Goal: Task Accomplishment & Management: Manage account settings

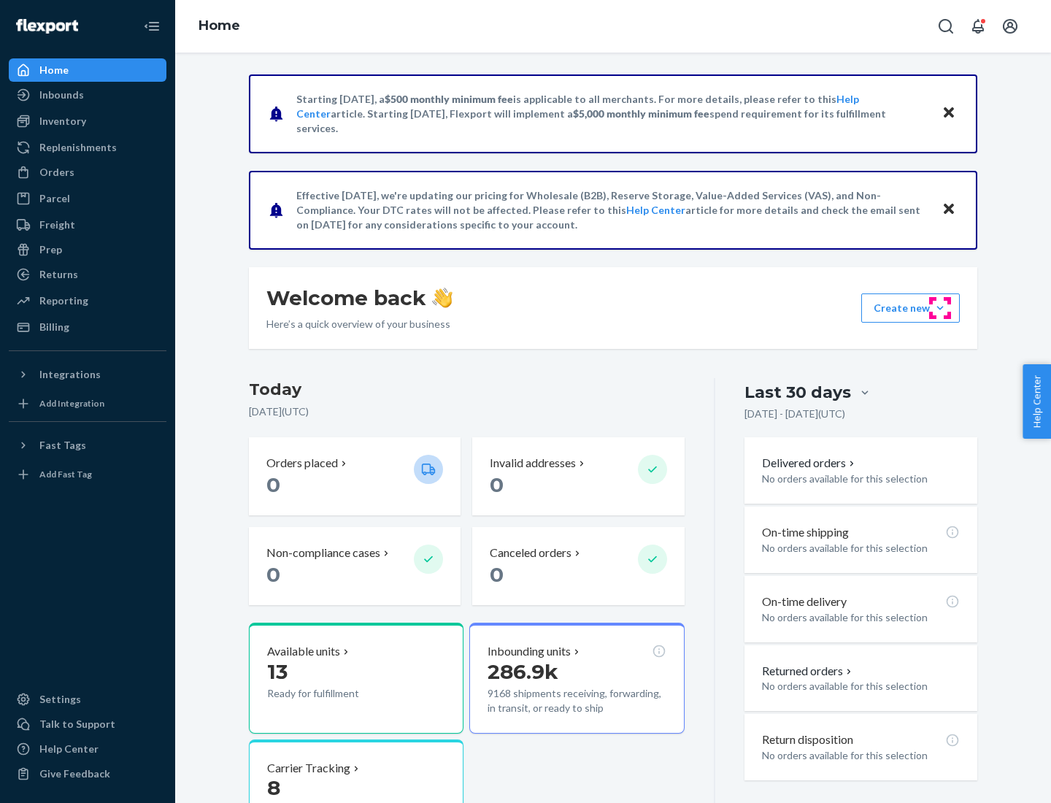
click at [940, 308] on button "Create new Create new inbound Create new order Create new product" at bounding box center [910, 307] width 99 height 29
click at [88, 95] on div "Inbounds" at bounding box center [87, 95] width 155 height 20
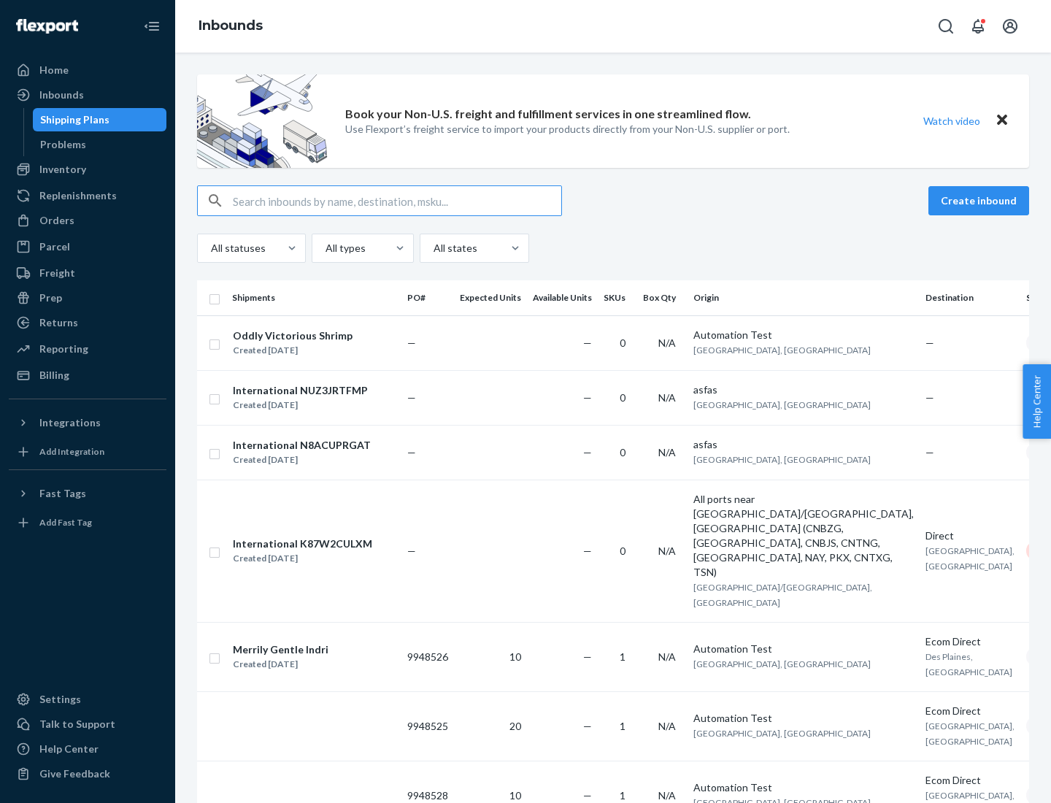
click at [981, 201] on button "Create inbound" at bounding box center [978, 200] width 101 height 29
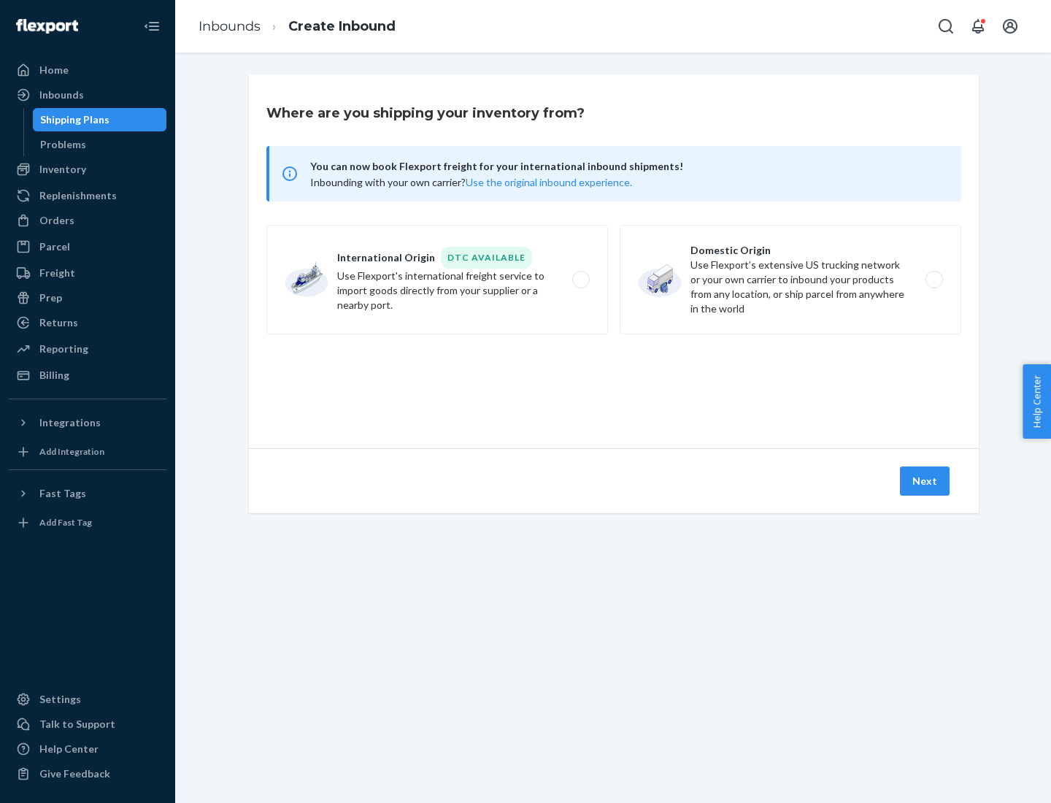
click at [791, 280] on label "Domestic Origin Use Flexport’s extensive US trucking network or your own carrie…" at bounding box center [791, 279] width 342 height 109
click at [934, 280] on input "Domestic Origin Use Flexport’s extensive US trucking network or your own carrie…" at bounding box center [938, 279] width 9 height 9
radio input "true"
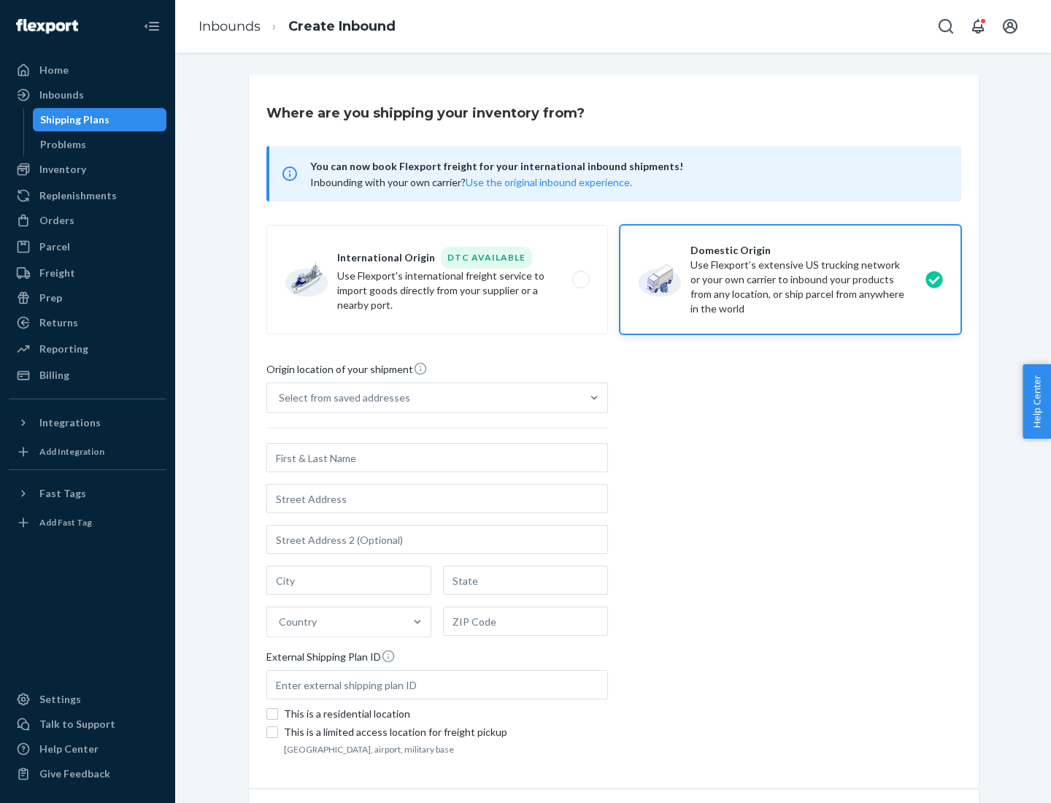
click at [341, 398] on div "Select from saved addresses" at bounding box center [344, 398] width 131 height 15
click at [280, 398] on input "Select from saved addresses" at bounding box center [279, 398] width 1 height 15
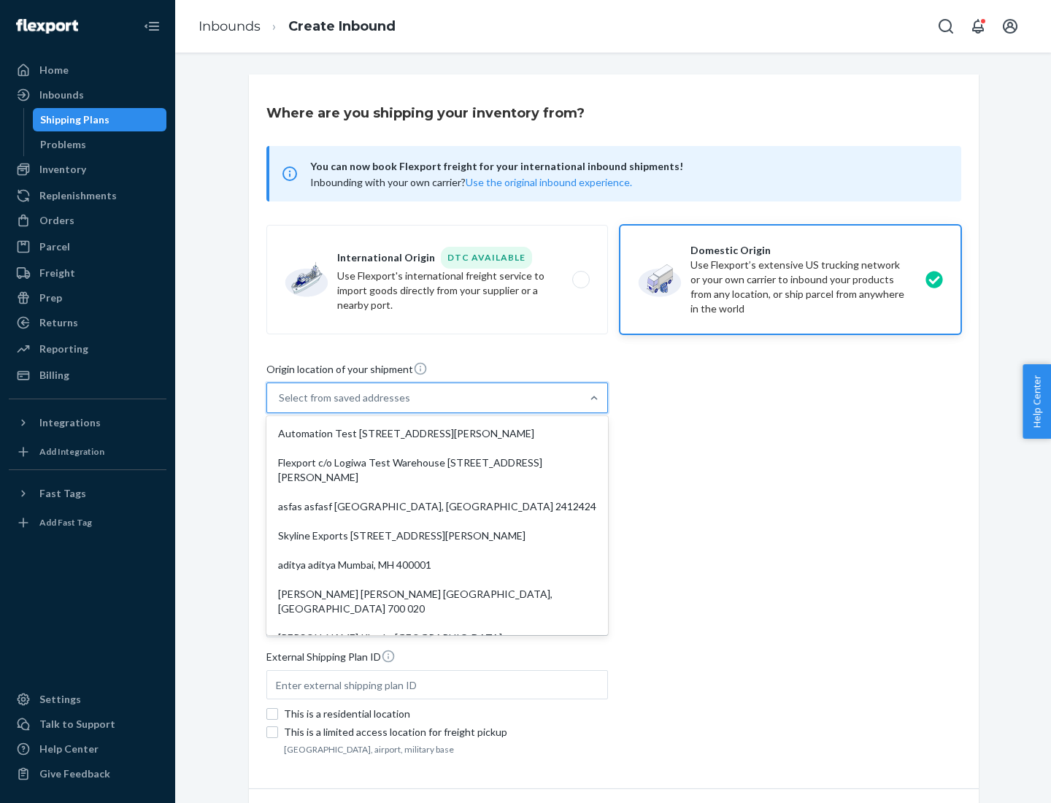
scroll to position [6, 0]
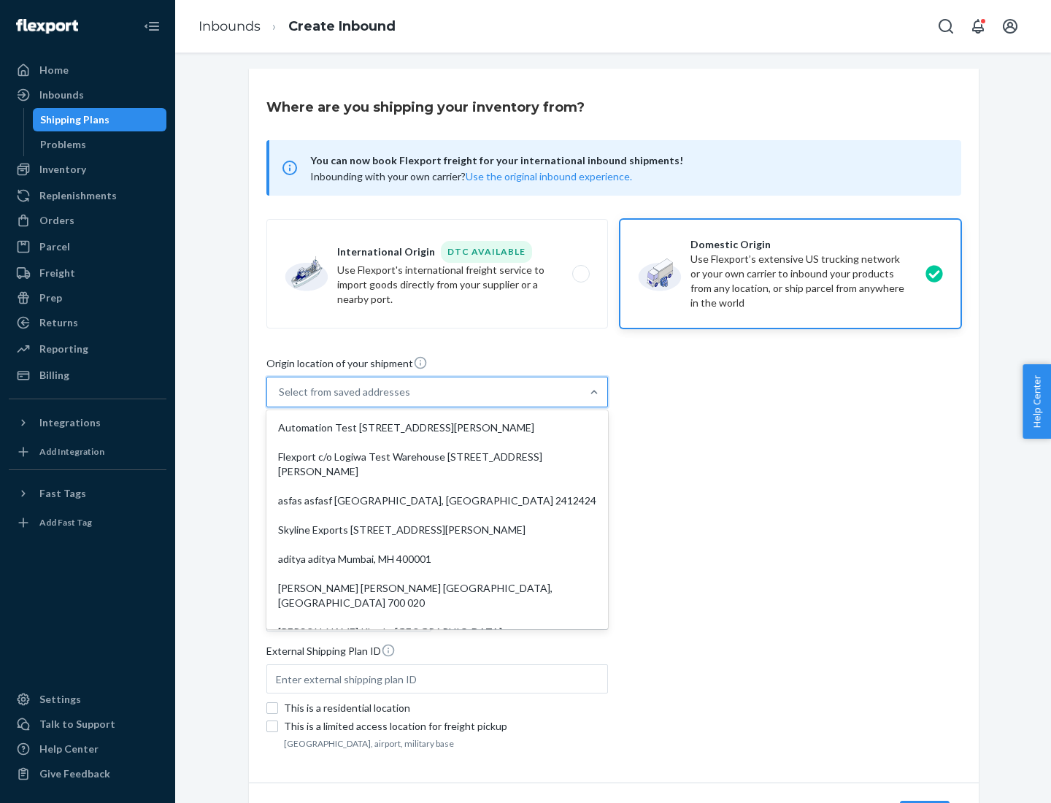
click at [437, 428] on div "Automation Test [STREET_ADDRESS][PERSON_NAME]" at bounding box center [437, 427] width 336 height 29
click at [280, 399] on input "option Automation Test [STREET_ADDRESS][PERSON_NAME]. 9 results available. Use …" at bounding box center [279, 392] width 1 height 15
type input "Automation Test"
type input "9th Floor"
type input "[GEOGRAPHIC_DATA]"
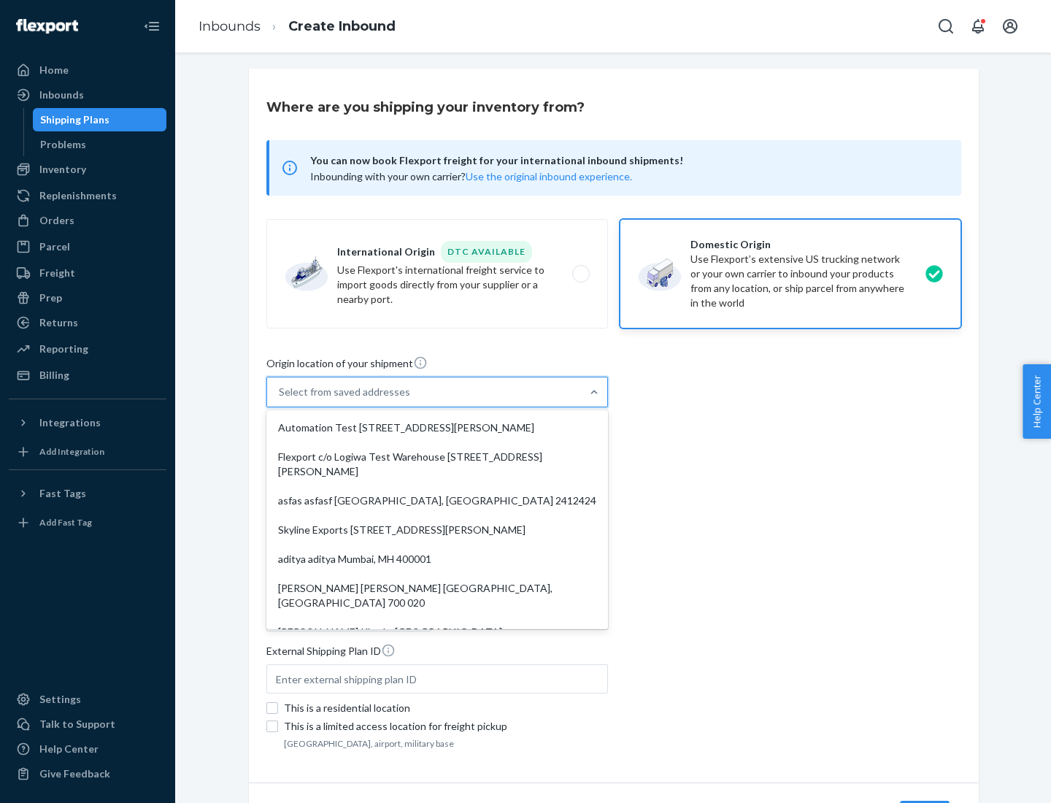
type input "CA"
type input "94104"
type input "[STREET_ADDRESS][PERSON_NAME]"
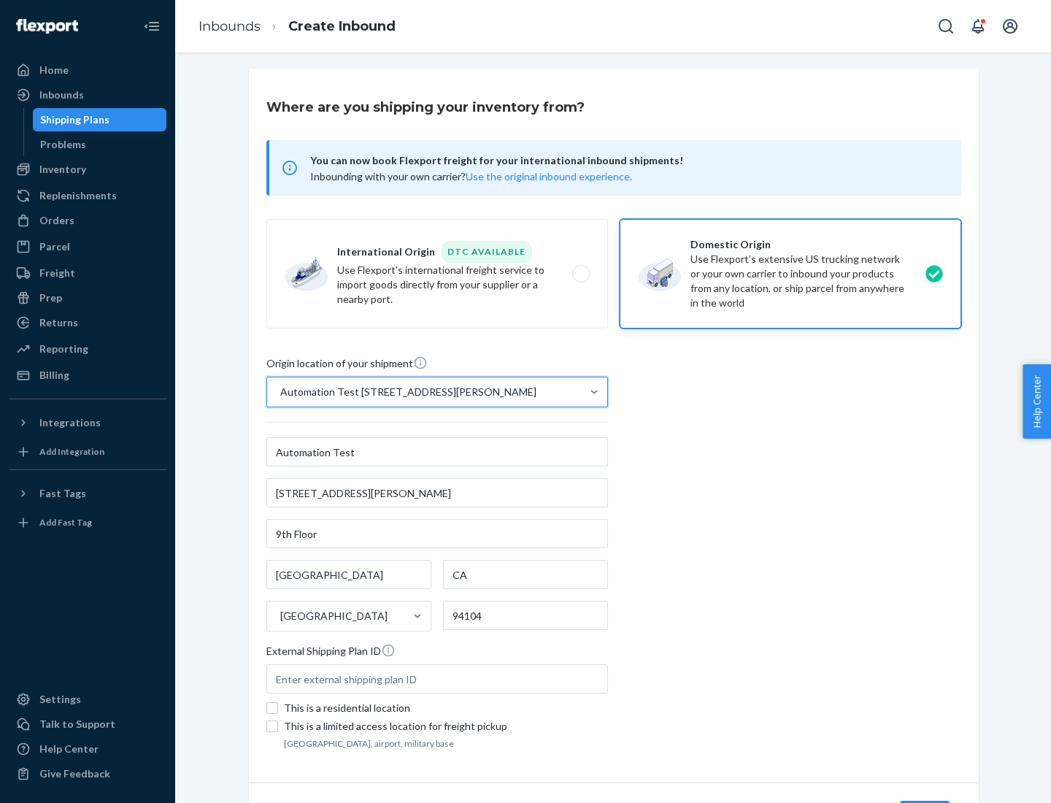
scroll to position [85, 0]
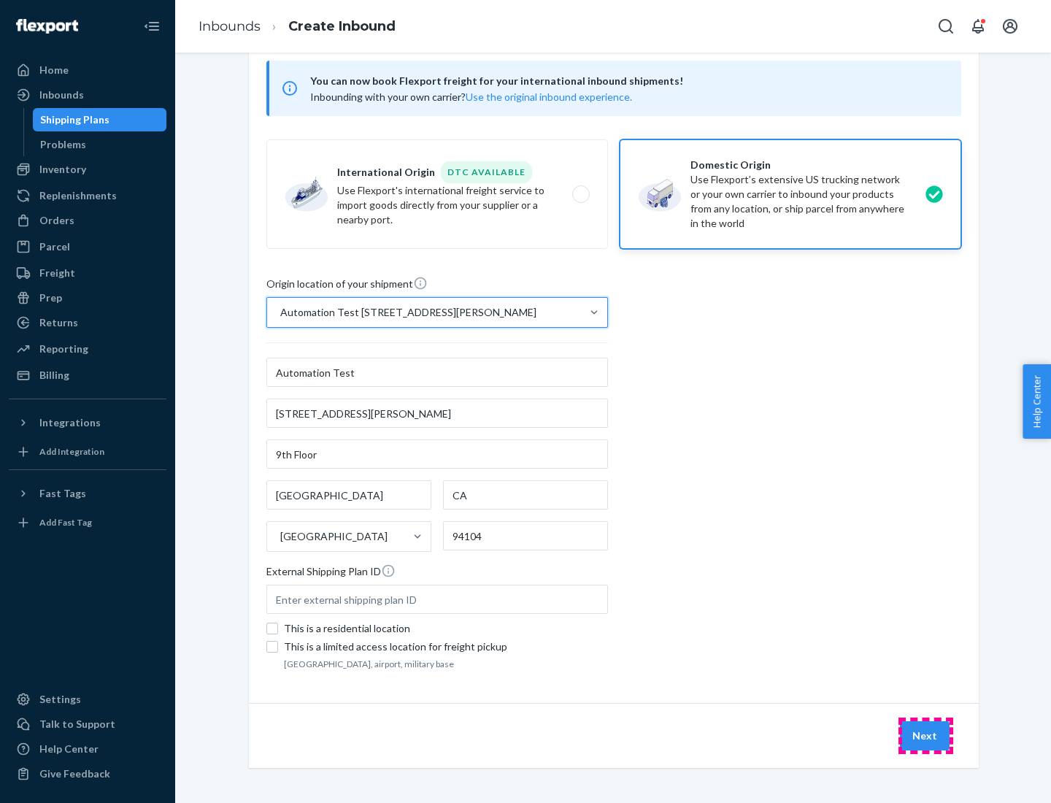
click at [926, 736] on button "Next" at bounding box center [925, 735] width 50 height 29
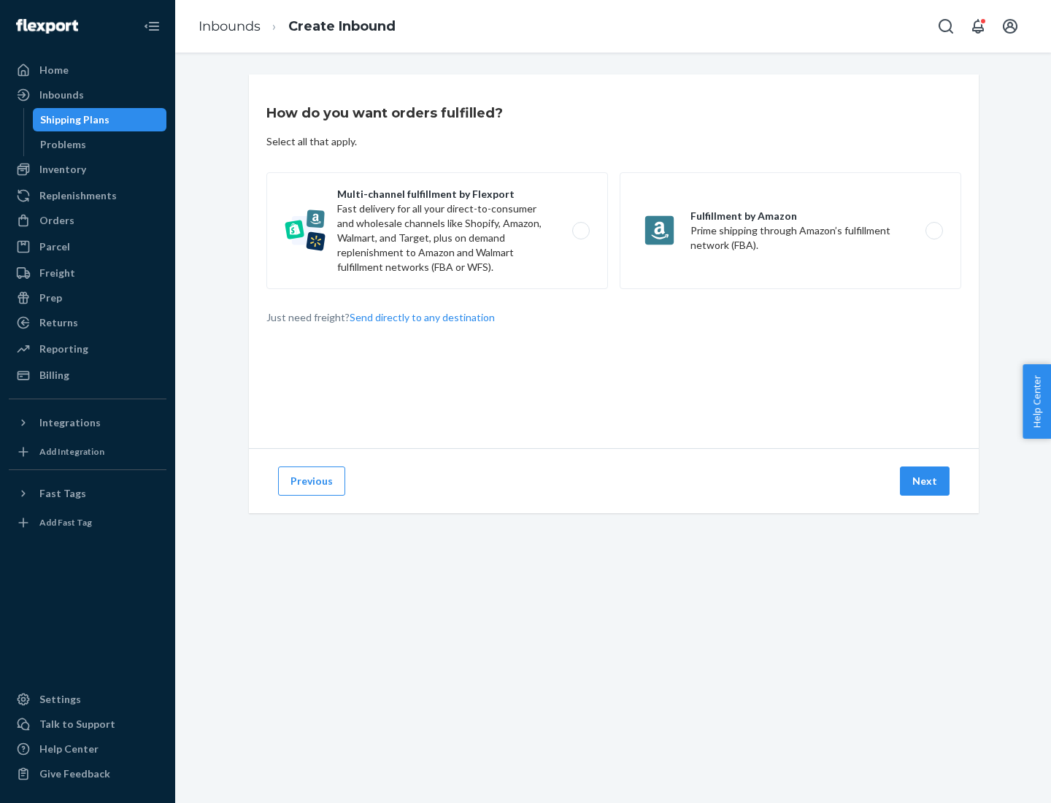
click at [437, 231] on label "Multi-channel fulfillment by Flexport Fast delivery for all your direct-to-cons…" at bounding box center [437, 230] width 342 height 117
click at [580, 231] on input "Multi-channel fulfillment by Flexport Fast delivery for all your direct-to-cons…" at bounding box center [584, 230] width 9 height 9
radio input "true"
click at [926, 481] on button "Next" at bounding box center [925, 480] width 50 height 29
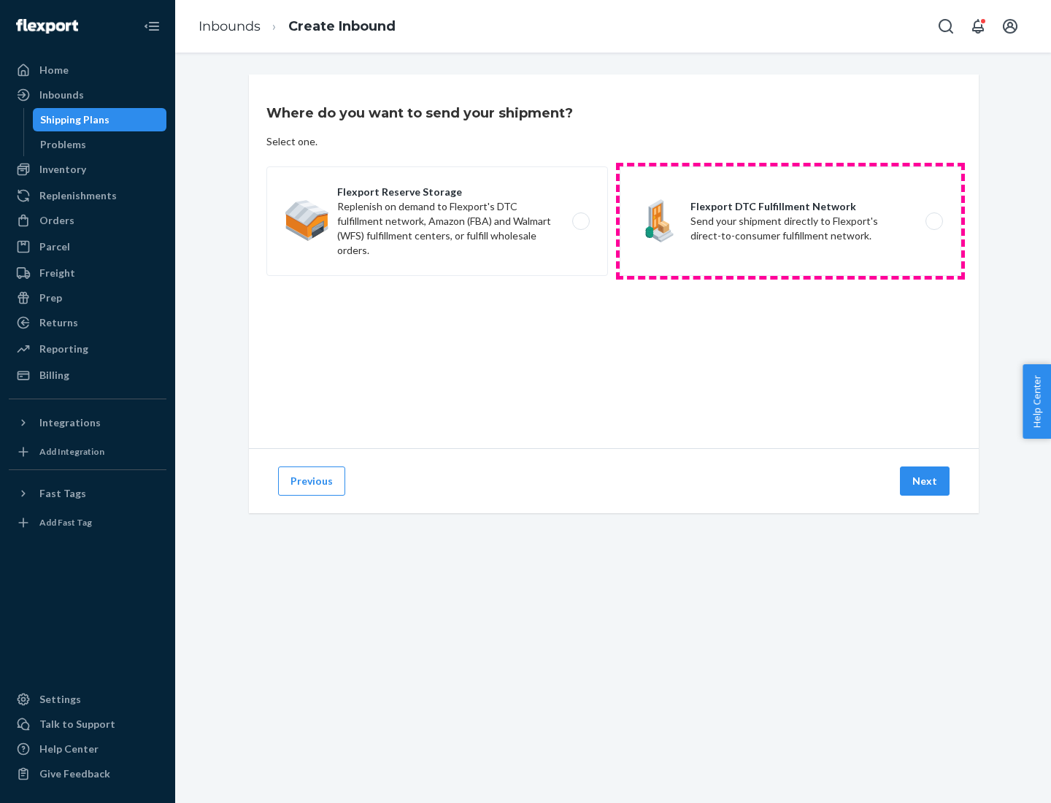
click at [791, 221] on label "Flexport DTC Fulfillment Network Send your shipment directly to Flexport's dire…" at bounding box center [791, 220] width 342 height 109
click at [934, 221] on input "Flexport DTC Fulfillment Network Send your shipment directly to Flexport's dire…" at bounding box center [938, 221] width 9 height 9
radio input "true"
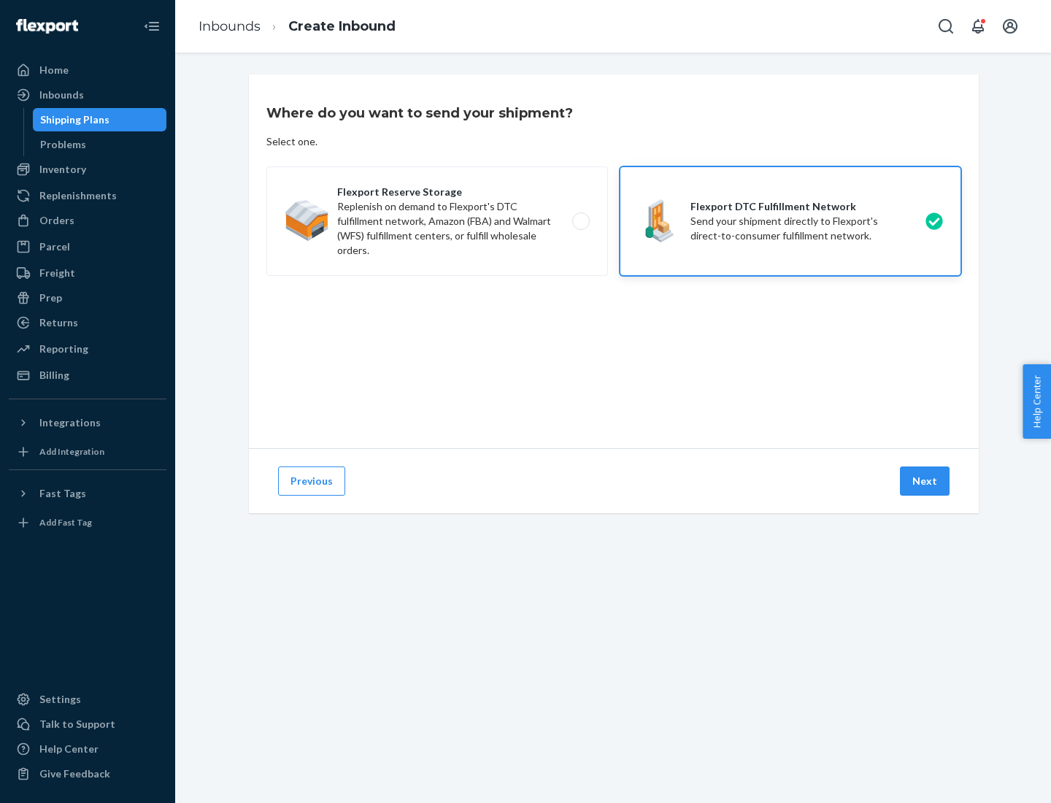
click at [926, 481] on button "Next" at bounding box center [925, 480] width 50 height 29
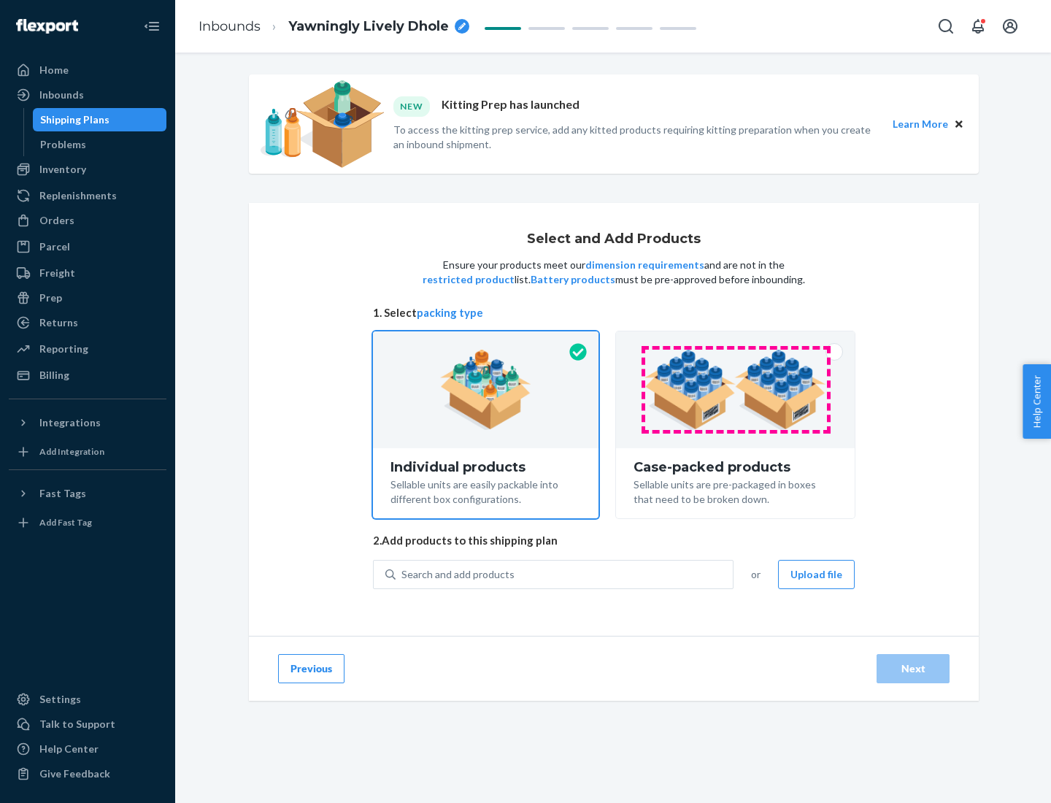
click at [736, 390] on img at bounding box center [736, 390] width 182 height 80
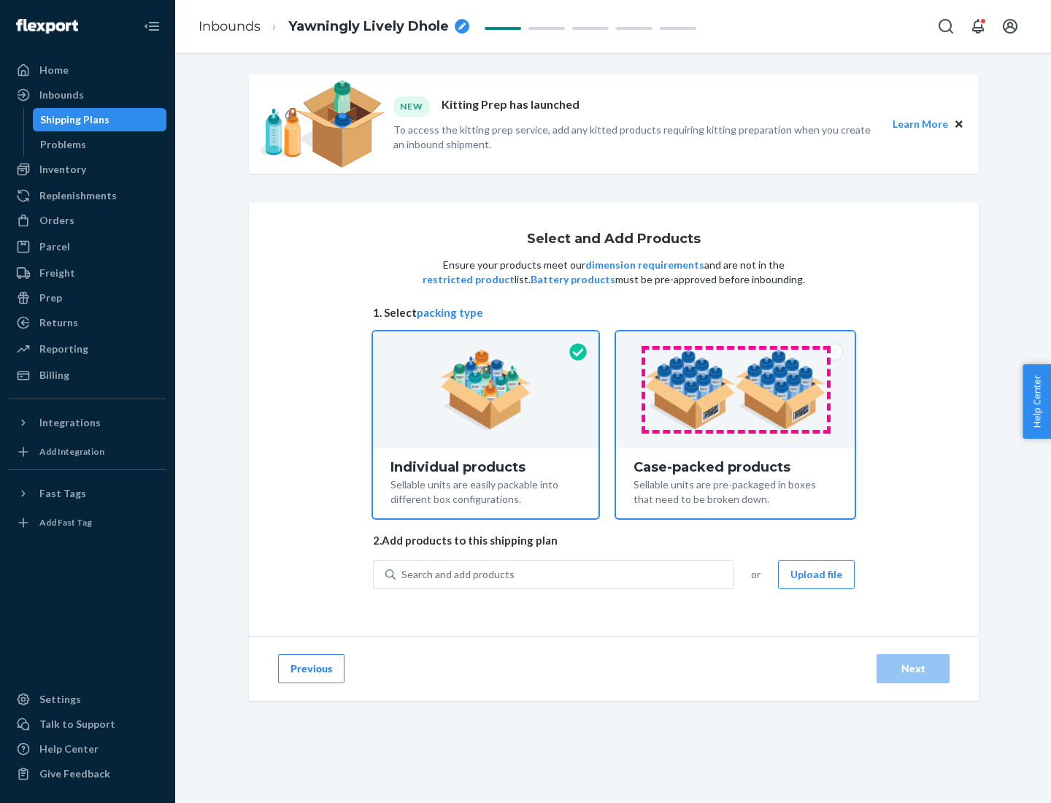
click at [736, 341] on input "Case-packed products Sellable units are pre-packaged in boxes that need to be b…" at bounding box center [735, 335] width 9 height 9
radio input "true"
radio input "false"
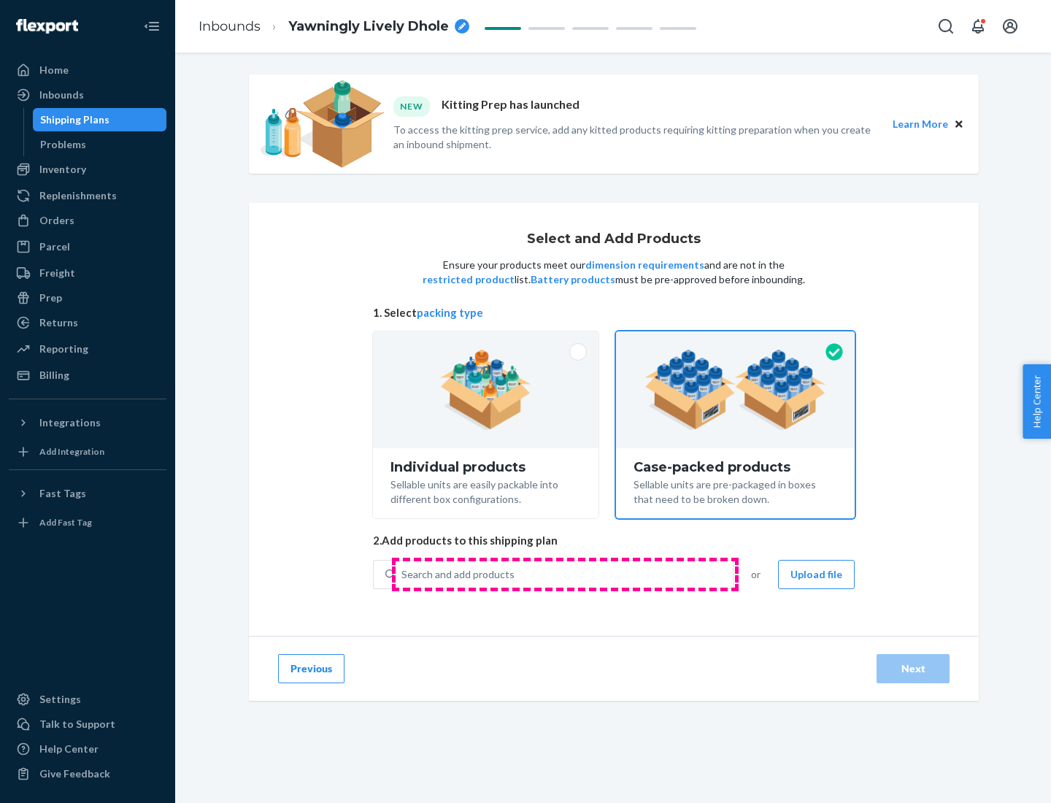
click at [565, 574] on div "Search and add products" at bounding box center [564, 574] width 337 height 26
click at [403, 574] on input "Search and add products" at bounding box center [401, 574] width 1 height 15
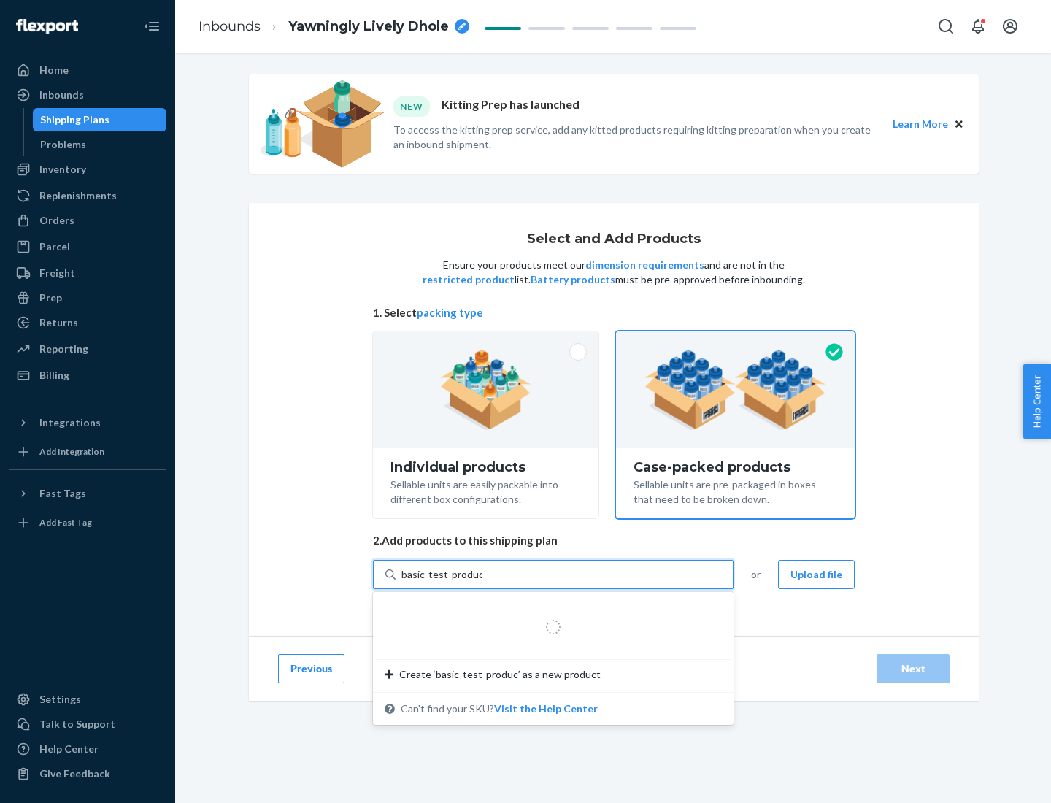
type input "basic-test-product-1"
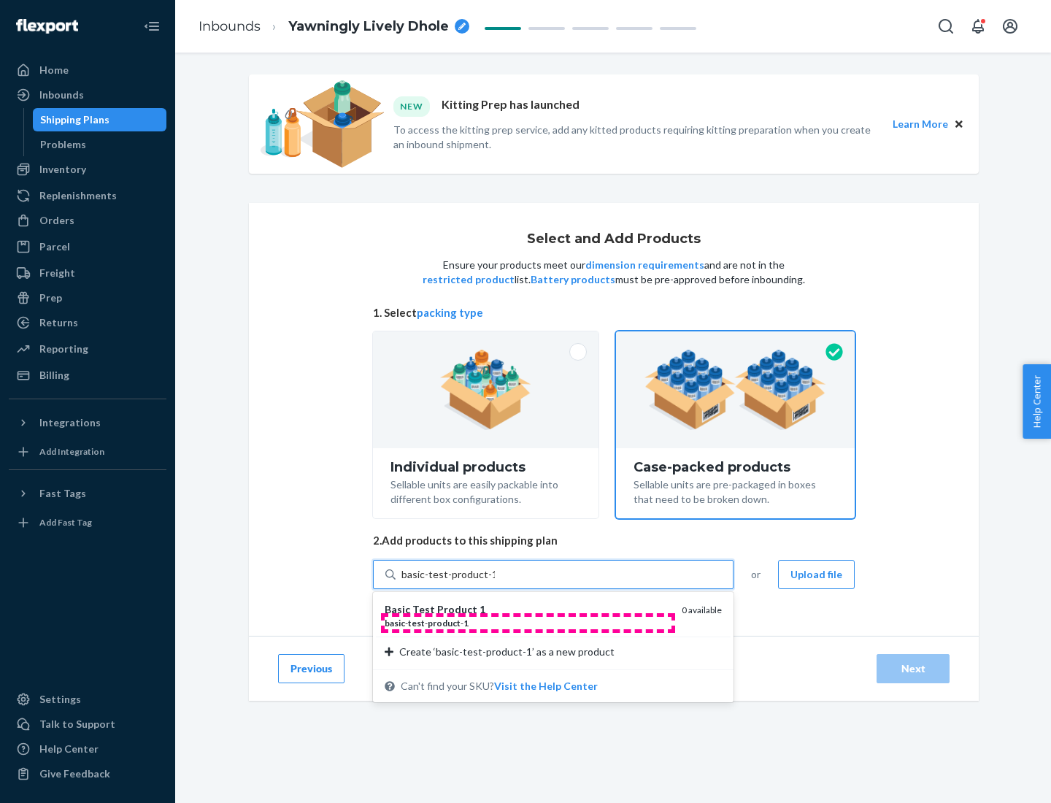
click at [528, 623] on div "basic - test - product - 1" at bounding box center [527, 623] width 285 height 12
click at [495, 582] on input "basic-test-product-1" at bounding box center [447, 574] width 93 height 15
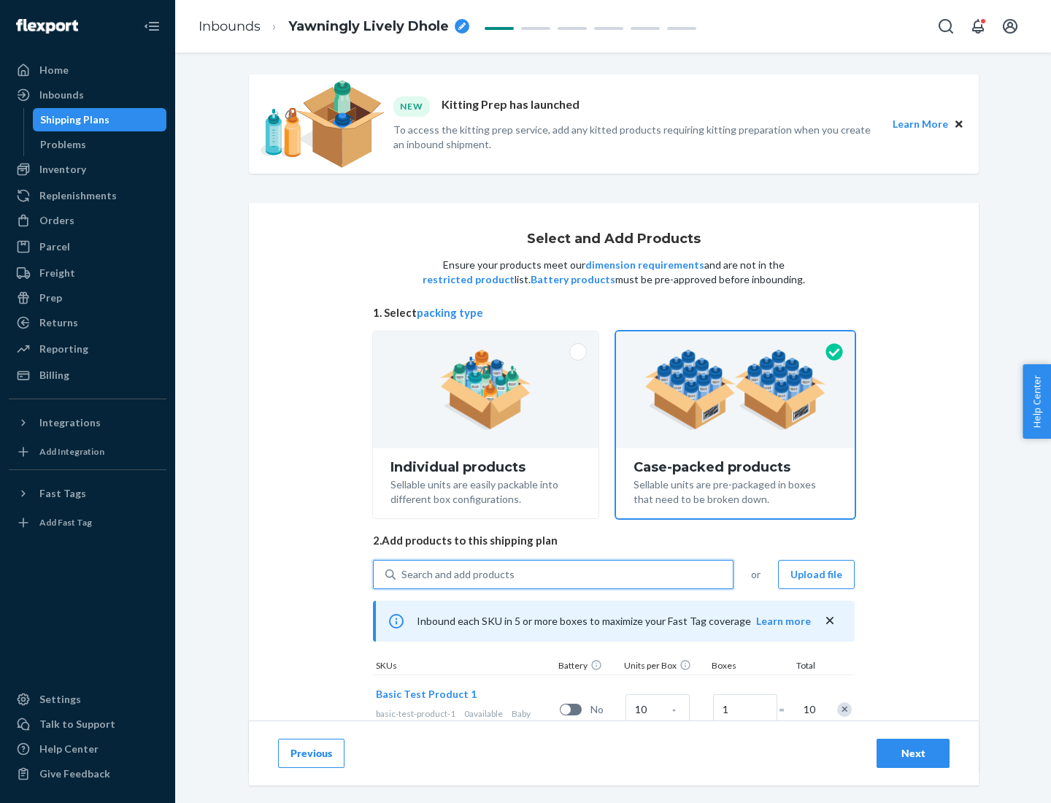
scroll to position [53, 0]
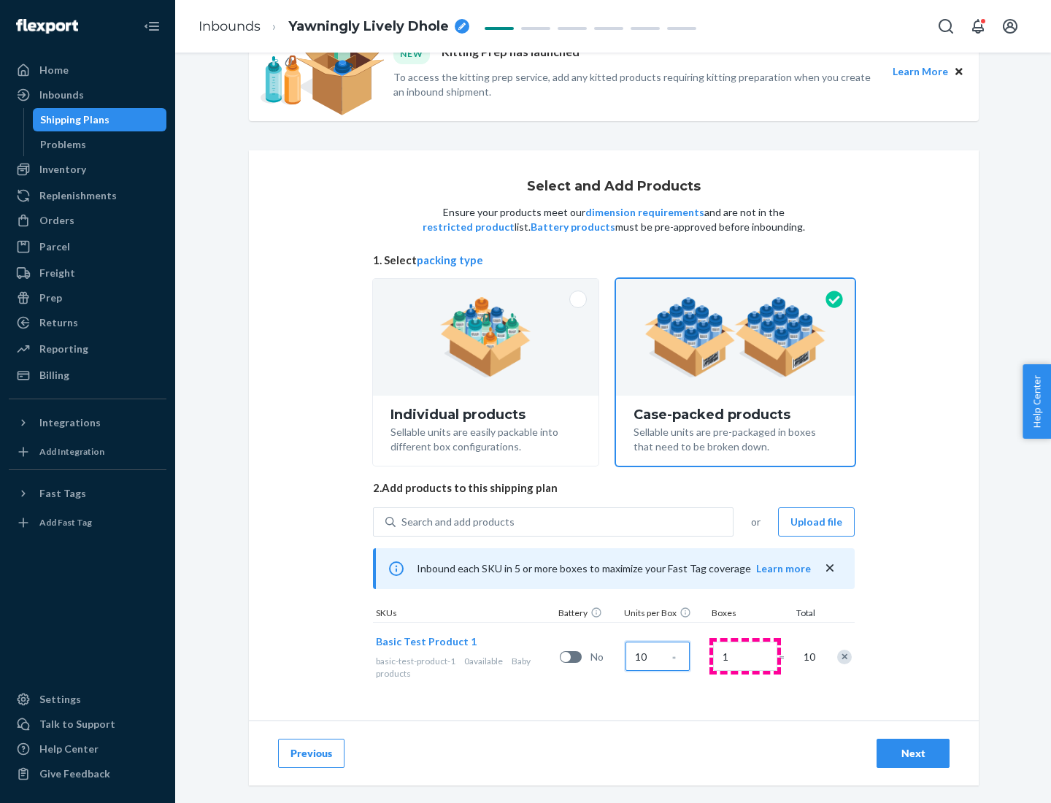
type input "10"
type input "7"
click at [913, 753] on div "Next" at bounding box center [913, 753] width 48 height 15
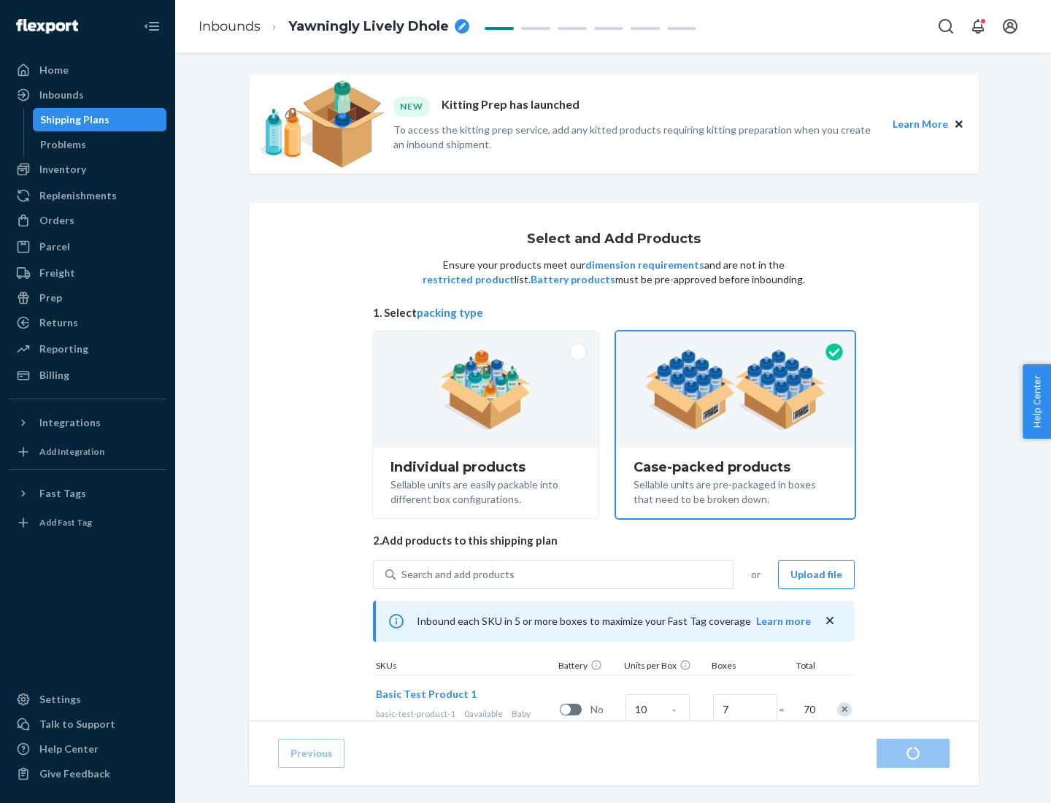
radio input "true"
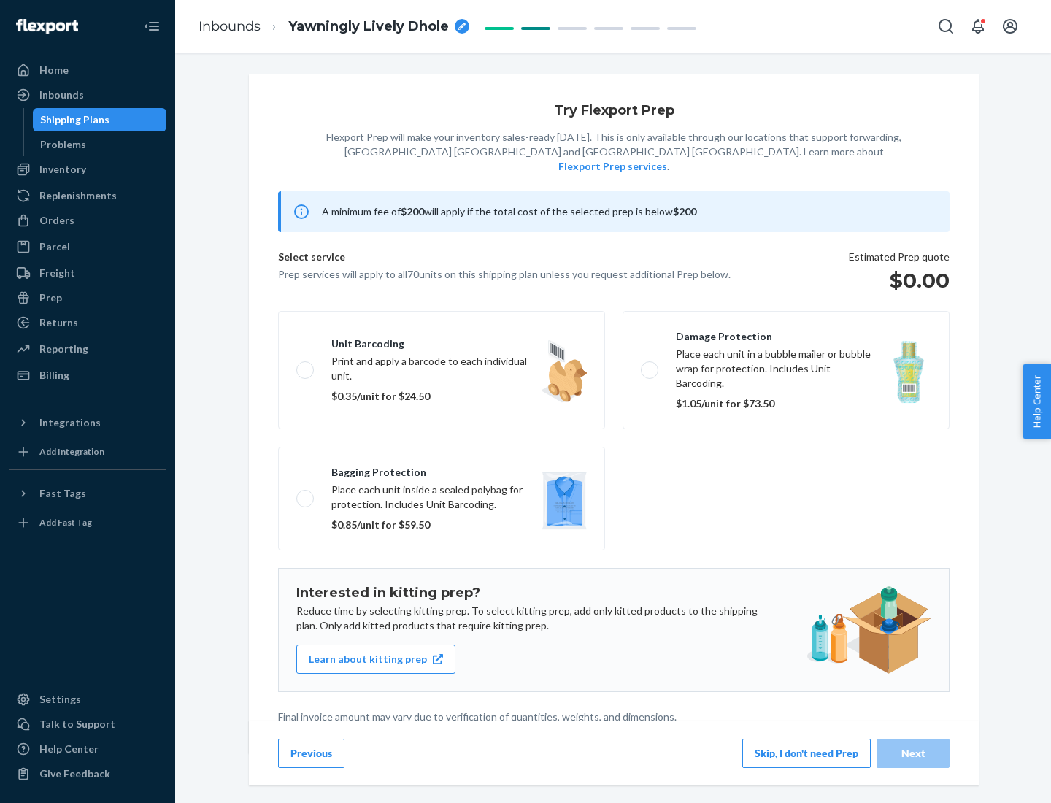
scroll to position [4, 0]
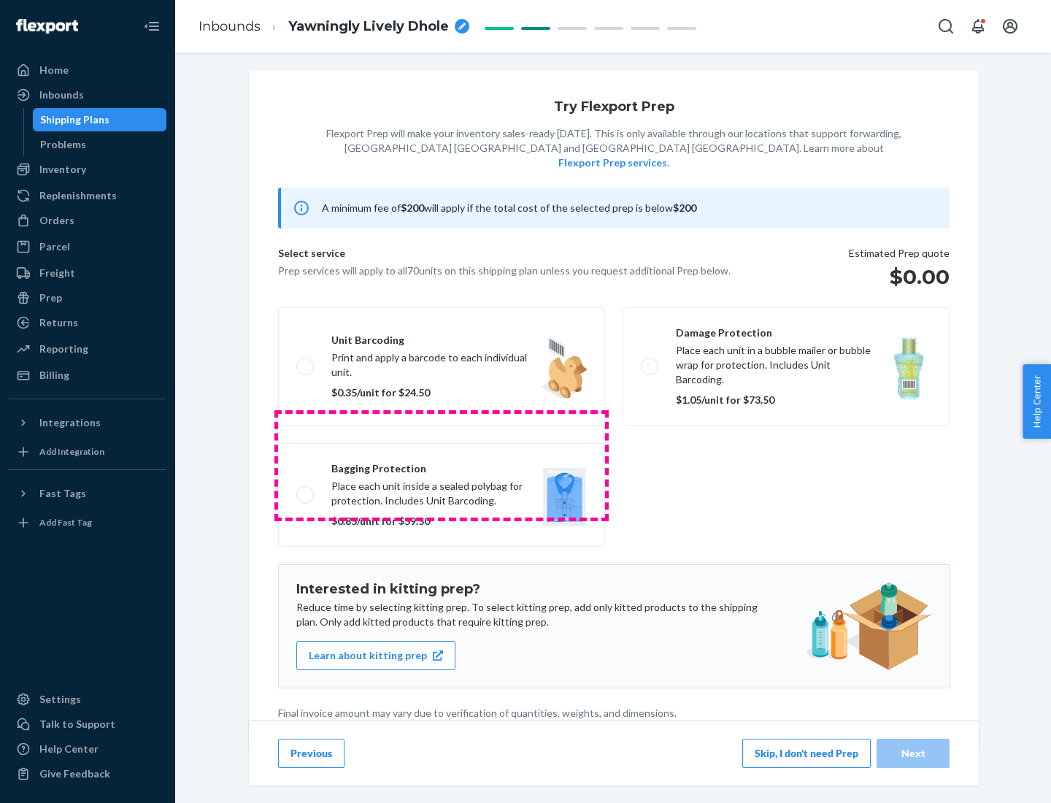
click at [442, 465] on label "Bagging protection Place each unit inside a sealed polybag for protection. Incl…" at bounding box center [441, 495] width 327 height 104
click at [306, 490] on input "Bagging protection Place each unit inside a sealed polybag for protection. Incl…" at bounding box center [300, 494] width 9 height 9
checkbox input "true"
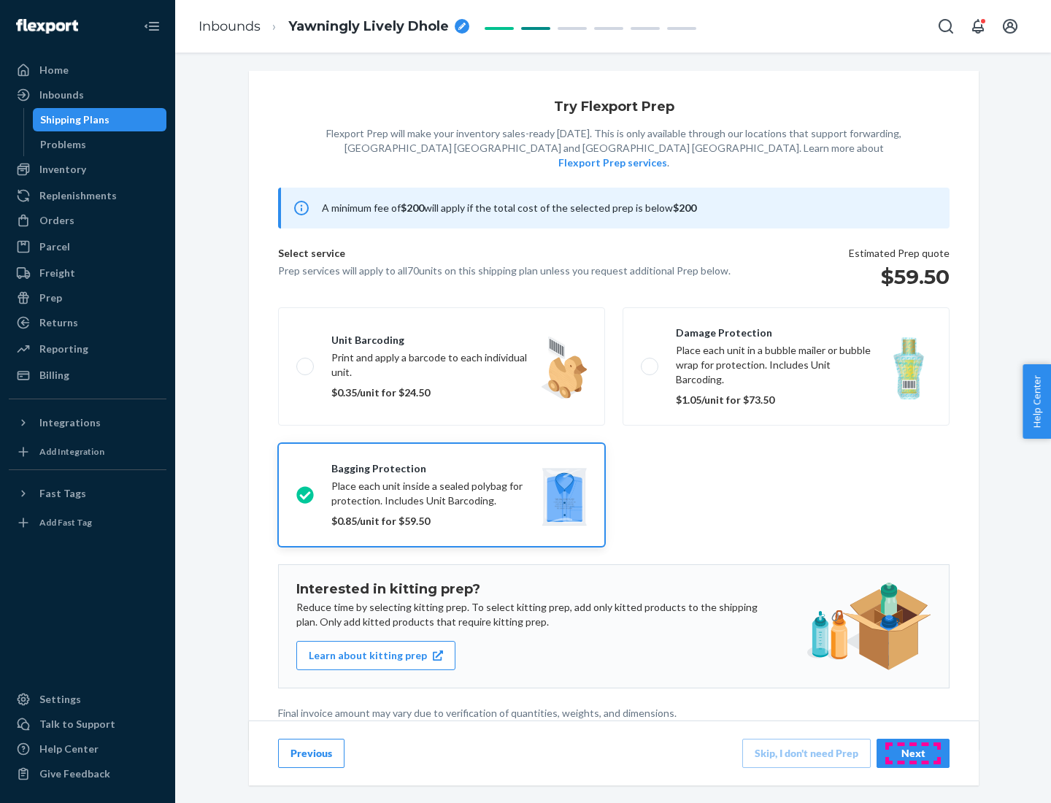
click at [913, 753] on div "Next" at bounding box center [913, 753] width 48 height 15
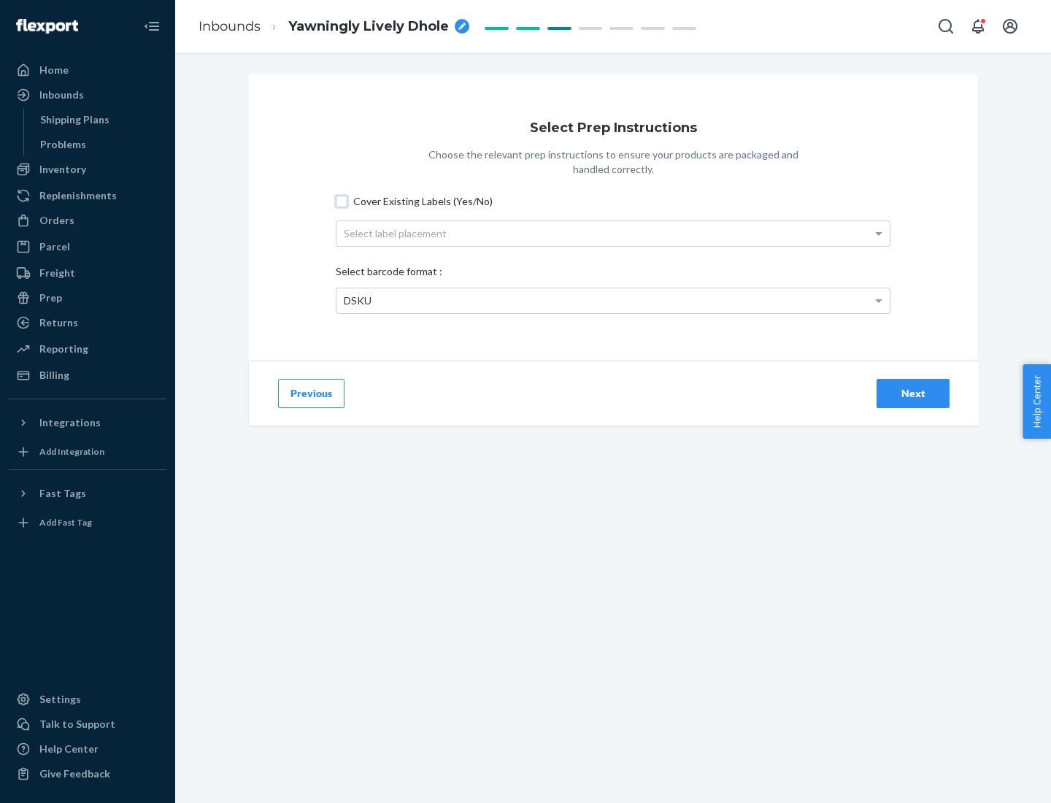
click at [342, 201] on input "Cover Existing Labels (Yes/No)" at bounding box center [342, 202] width 12 height 12
checkbox input "true"
click at [613, 233] on div "Select label placement" at bounding box center [612, 233] width 553 height 25
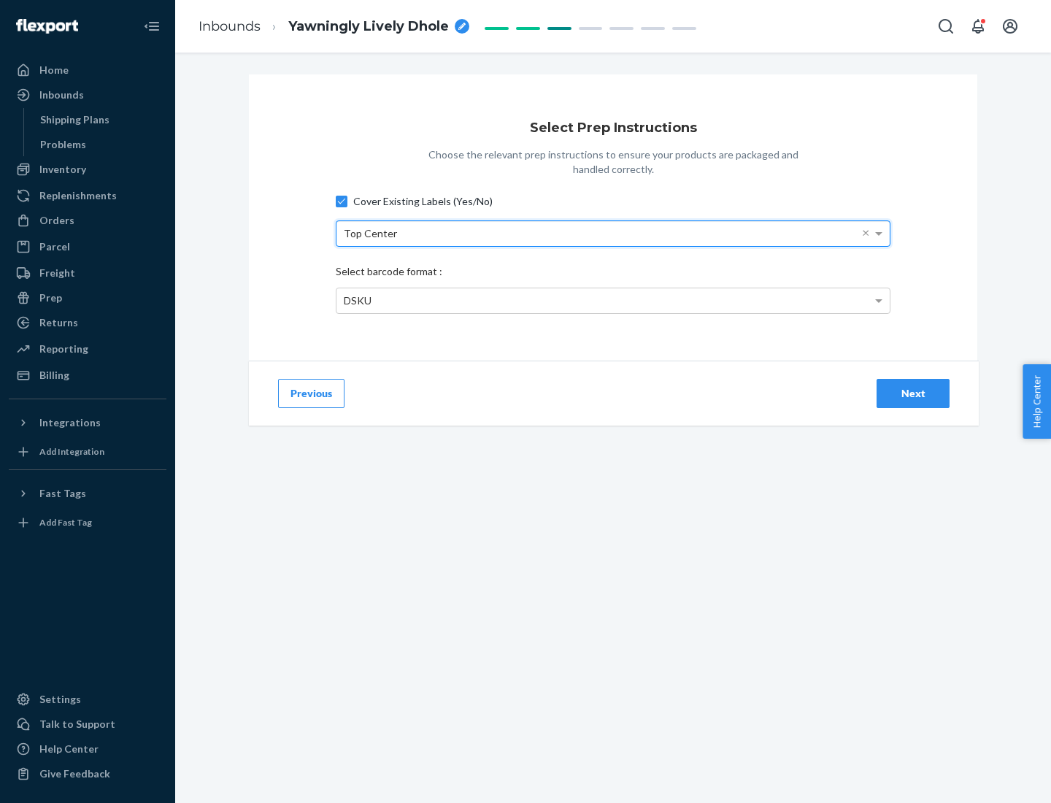
click at [613, 300] on div "DSKU" at bounding box center [612, 300] width 553 height 25
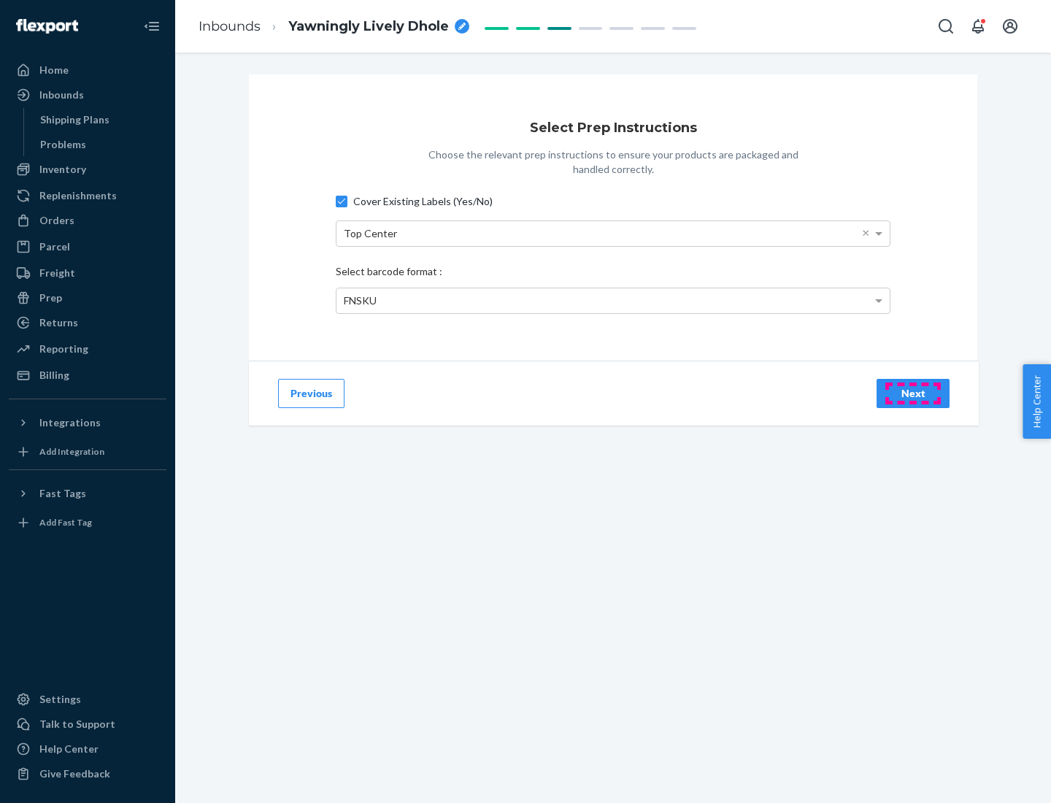
click at [913, 393] on div "Next" at bounding box center [913, 393] width 48 height 15
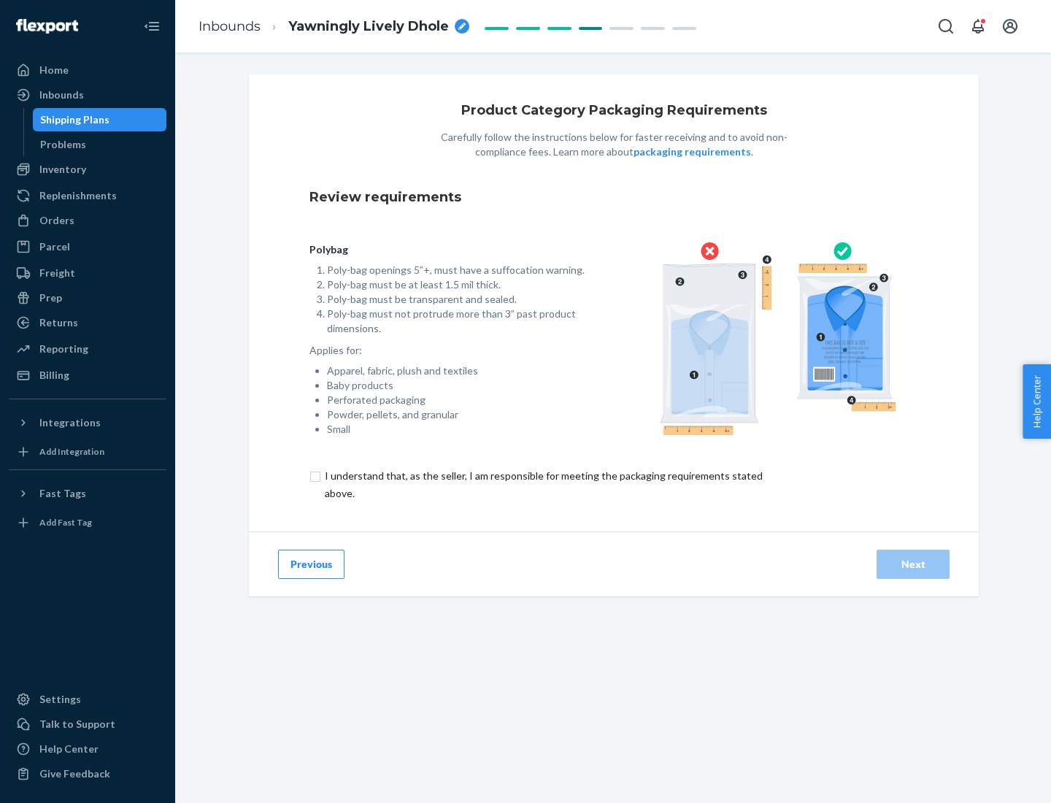
click at [542, 484] on input "checkbox" at bounding box center [551, 484] width 485 height 35
checkbox input "true"
click at [913, 563] on div "Next" at bounding box center [913, 564] width 48 height 15
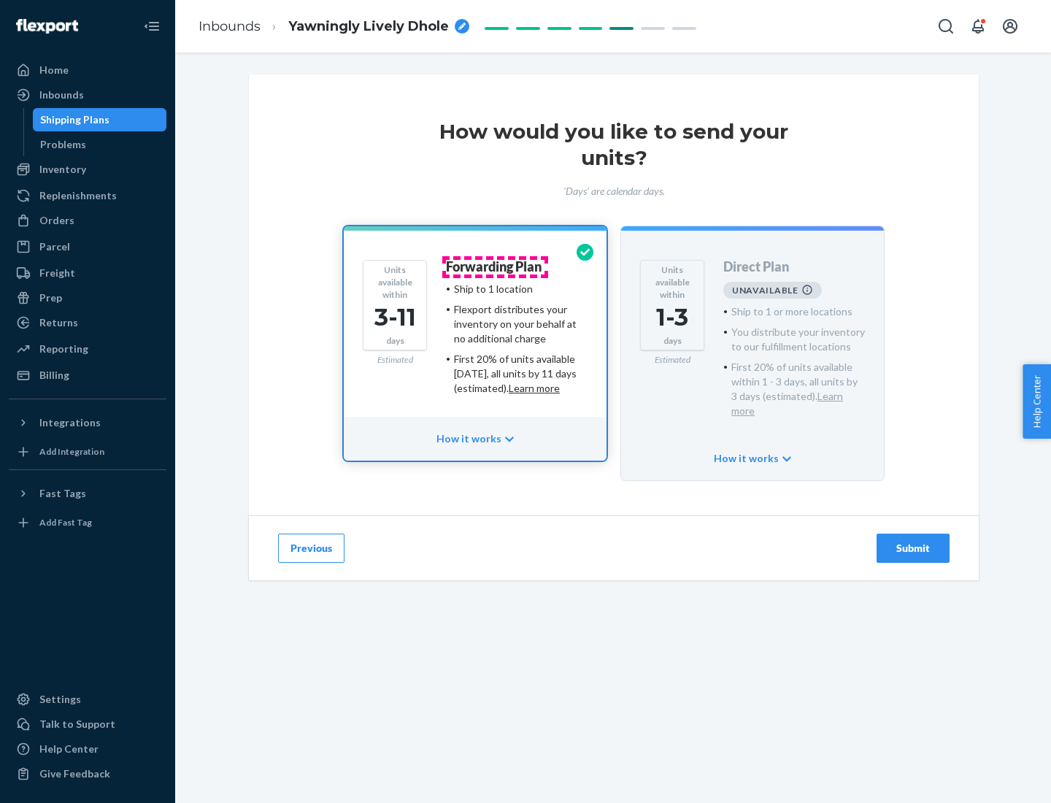
click at [495, 266] on h4 "Forwarding Plan" at bounding box center [494, 267] width 96 height 15
click at [913, 541] on div "Submit" at bounding box center [913, 548] width 48 height 15
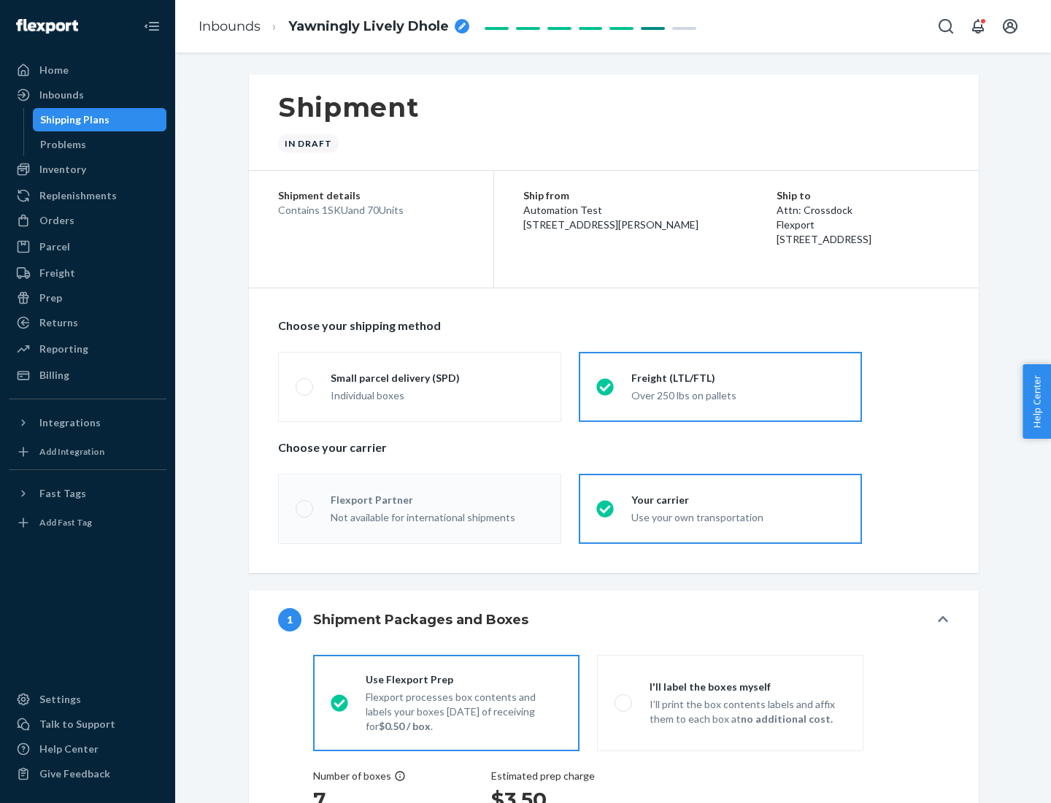
radio input "true"
radio input "false"
radio input "true"
radio input "false"
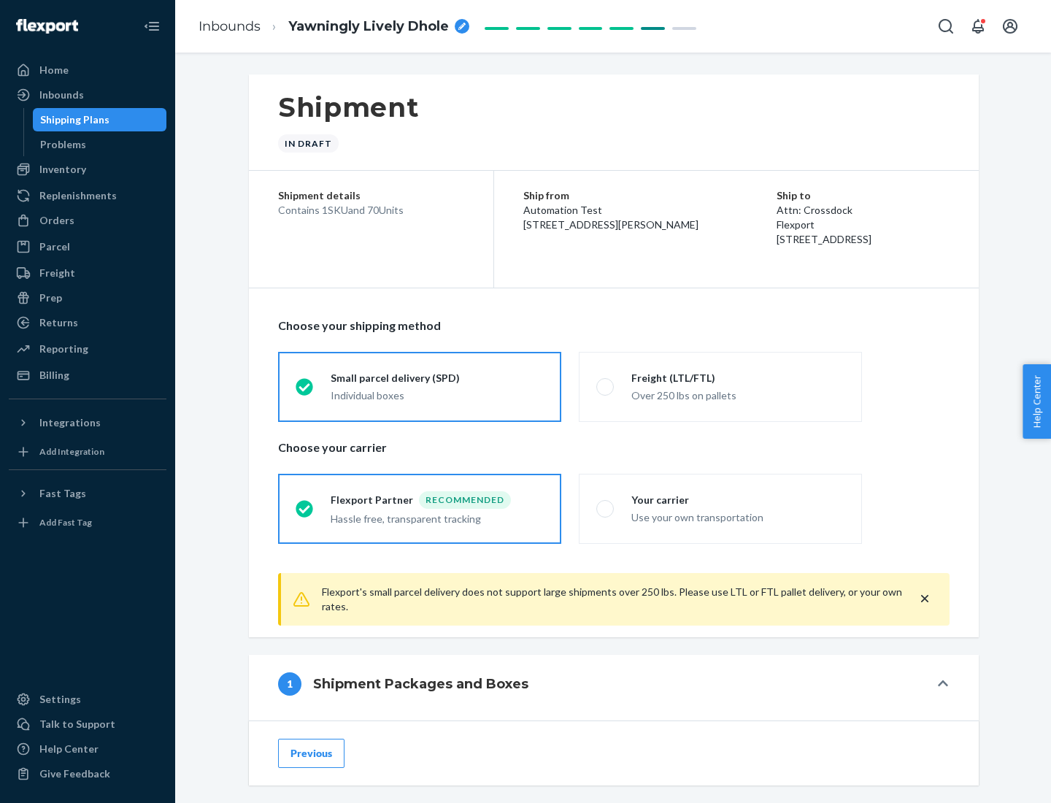
click at [720, 386] on div "Over 250 lbs on pallets" at bounding box center [737, 394] width 213 height 18
click at [606, 386] on input "Freight (LTL/FTL) Over 250 lbs on pallets" at bounding box center [600, 386] width 9 height 9
radio input "true"
radio input "false"
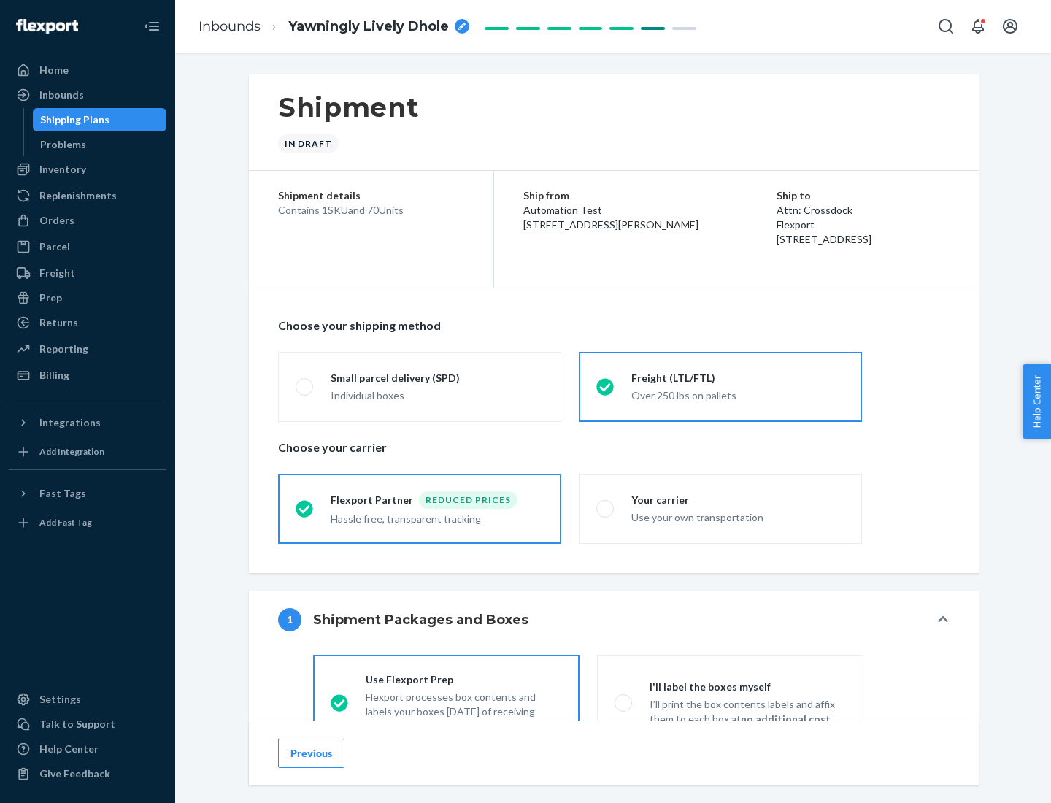
scroll to position [81, 0]
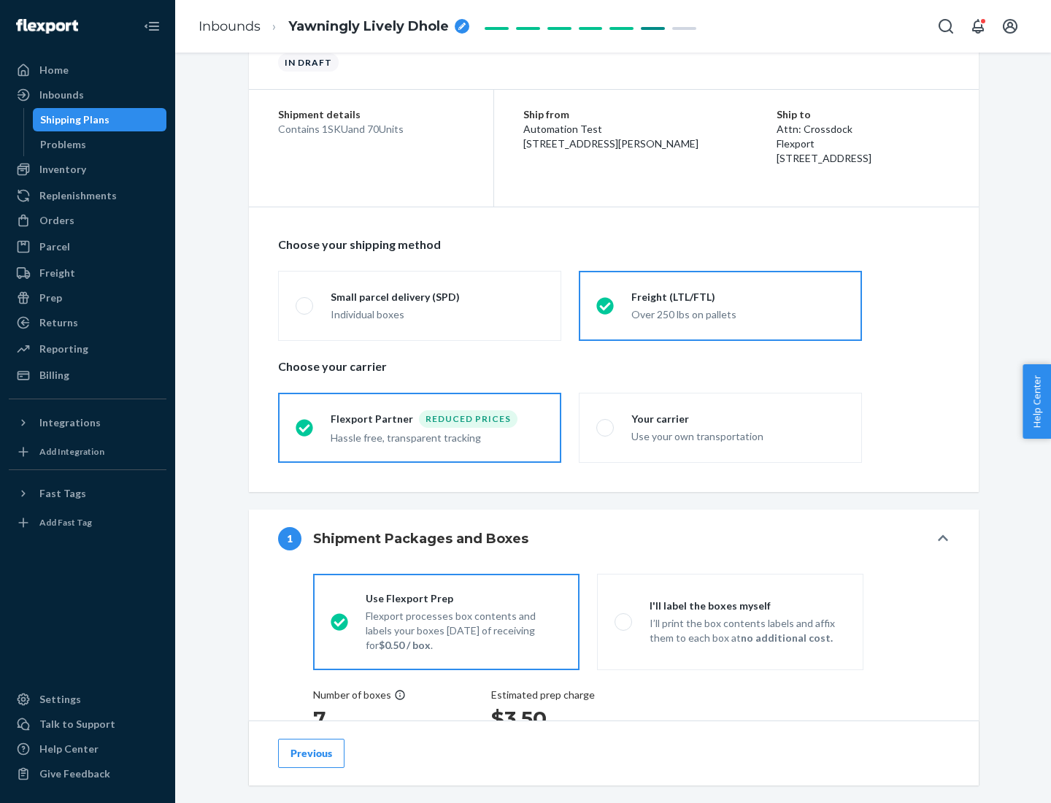
click at [720, 427] on div "Use your own transportation" at bounding box center [737, 435] width 213 height 18
click at [606, 427] on input "Your carrier Use your own transportation" at bounding box center [600, 427] width 9 height 9
radio input "true"
radio input "false"
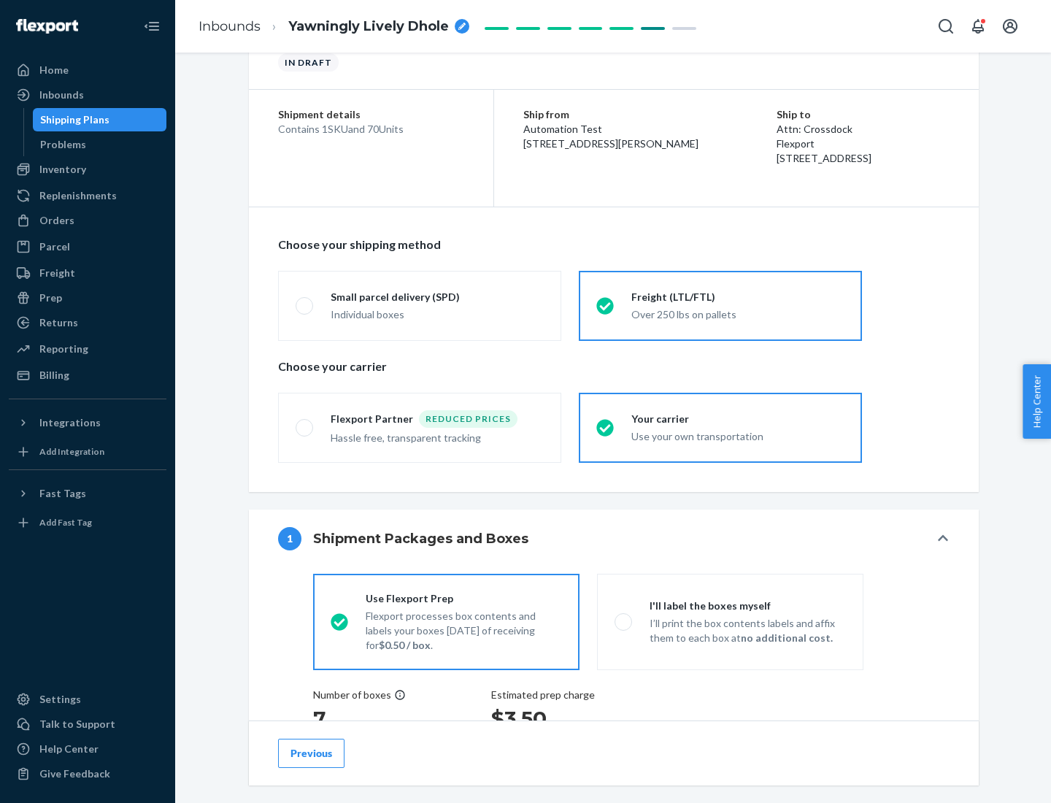
scroll to position [275, 0]
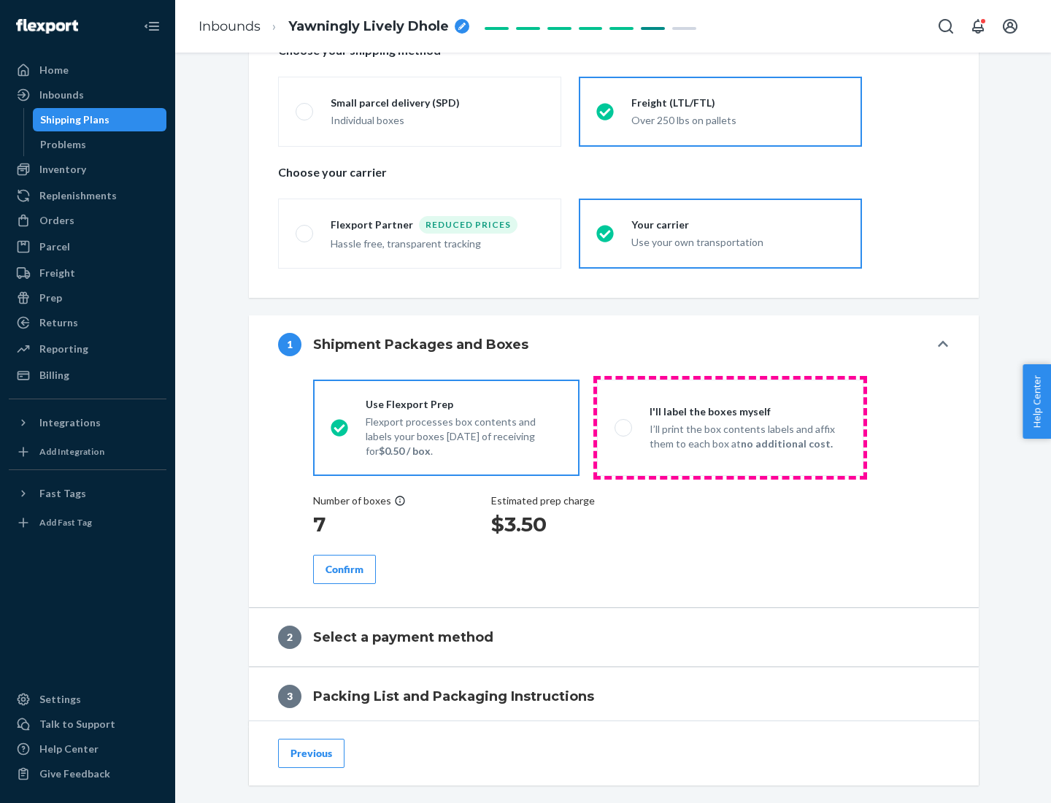
click at [730, 427] on p "I’ll print the box contents labels and affix them to each box at no additional …" at bounding box center [748, 436] width 196 height 29
click at [624, 427] on input "I'll label the boxes myself I’ll print the box contents labels and affix them t…" at bounding box center [619, 427] width 9 height 9
radio input "true"
radio input "false"
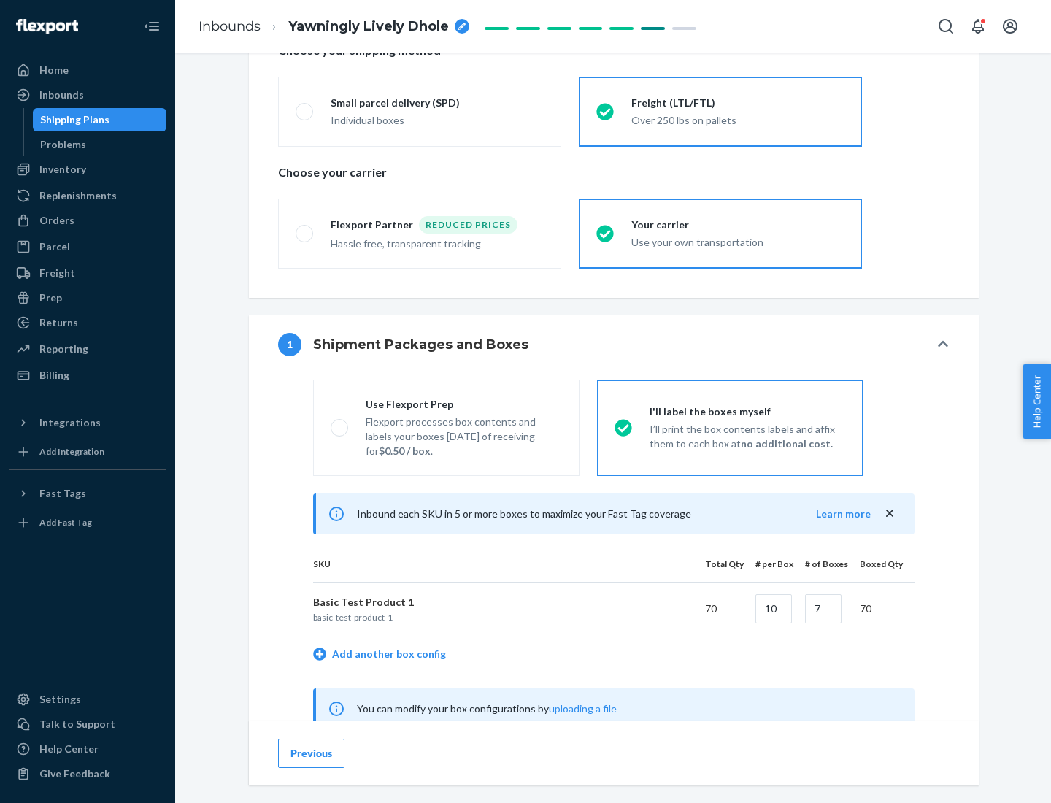
scroll to position [456, 0]
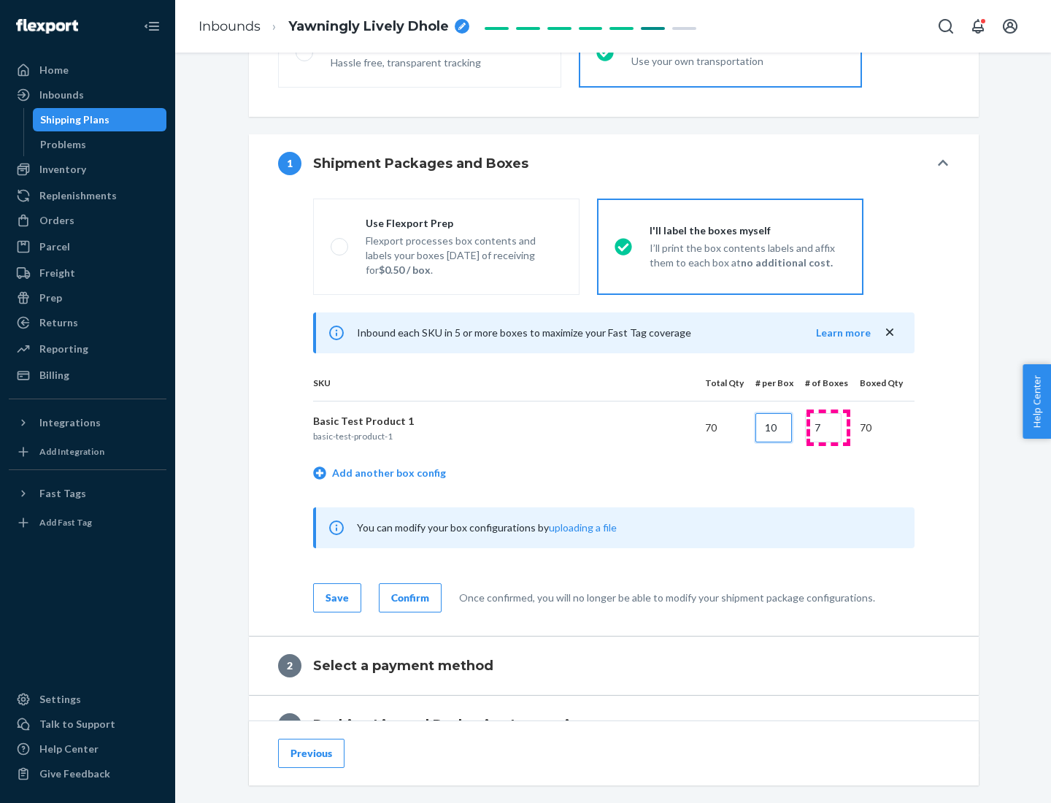
type input "10"
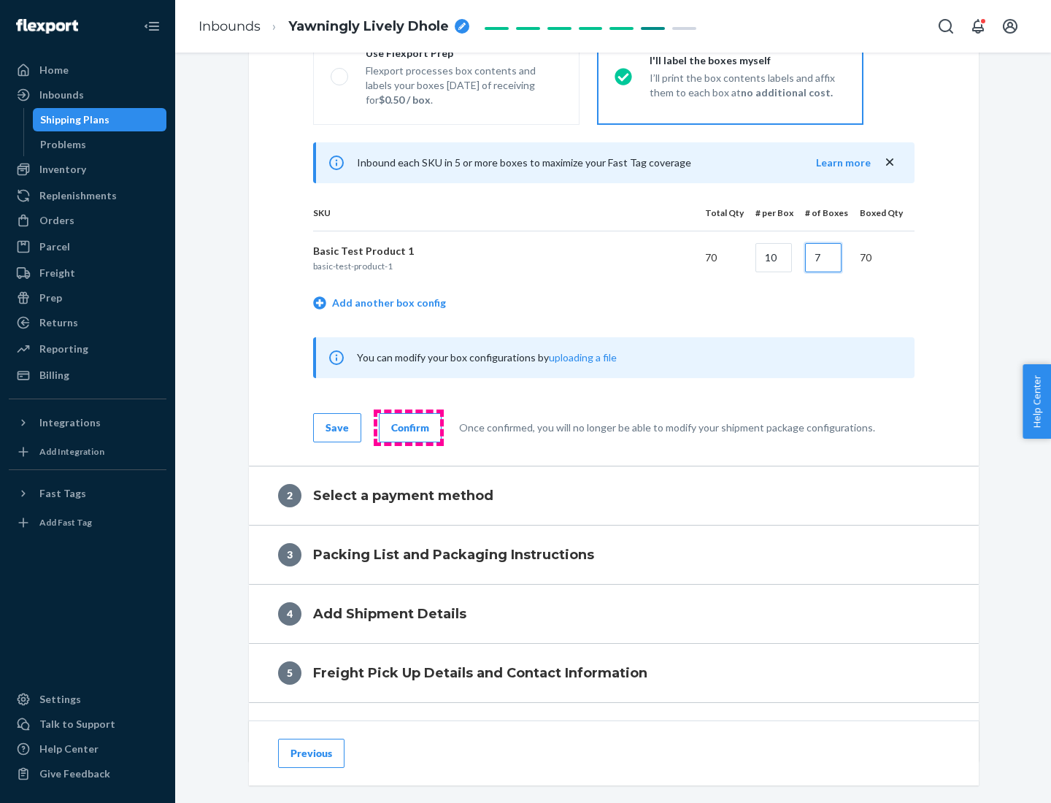
type input "7"
click at [408, 427] on div "Confirm" at bounding box center [410, 427] width 38 height 15
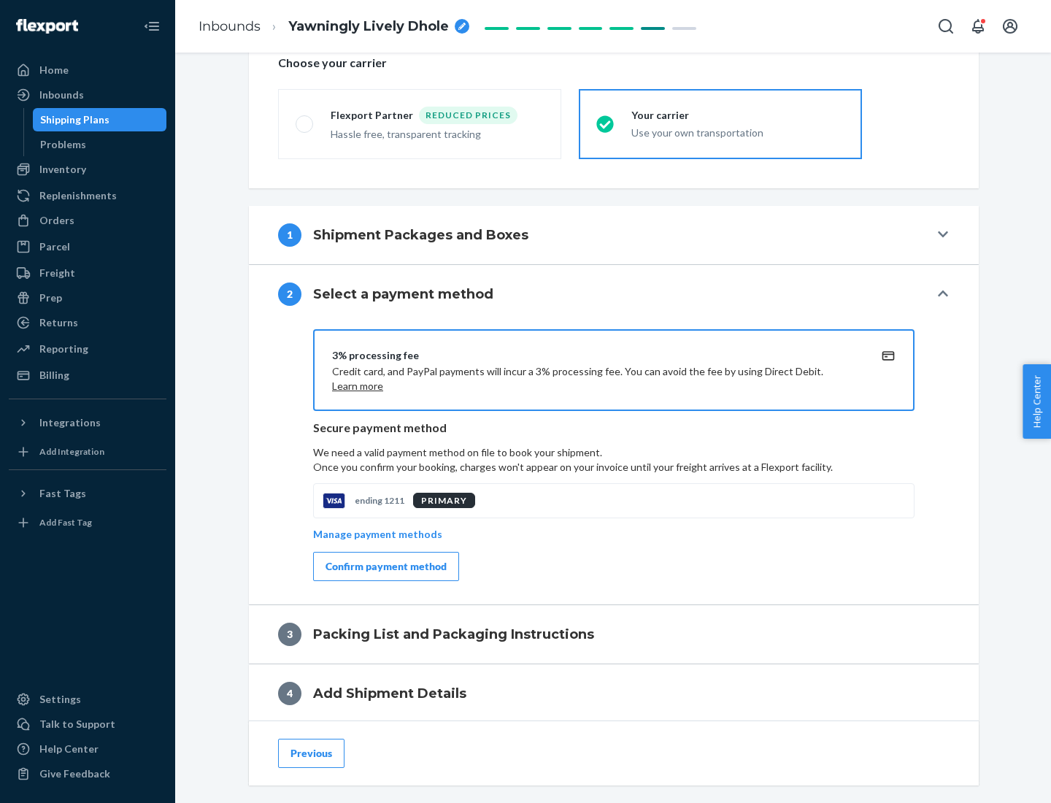
scroll to position [523, 0]
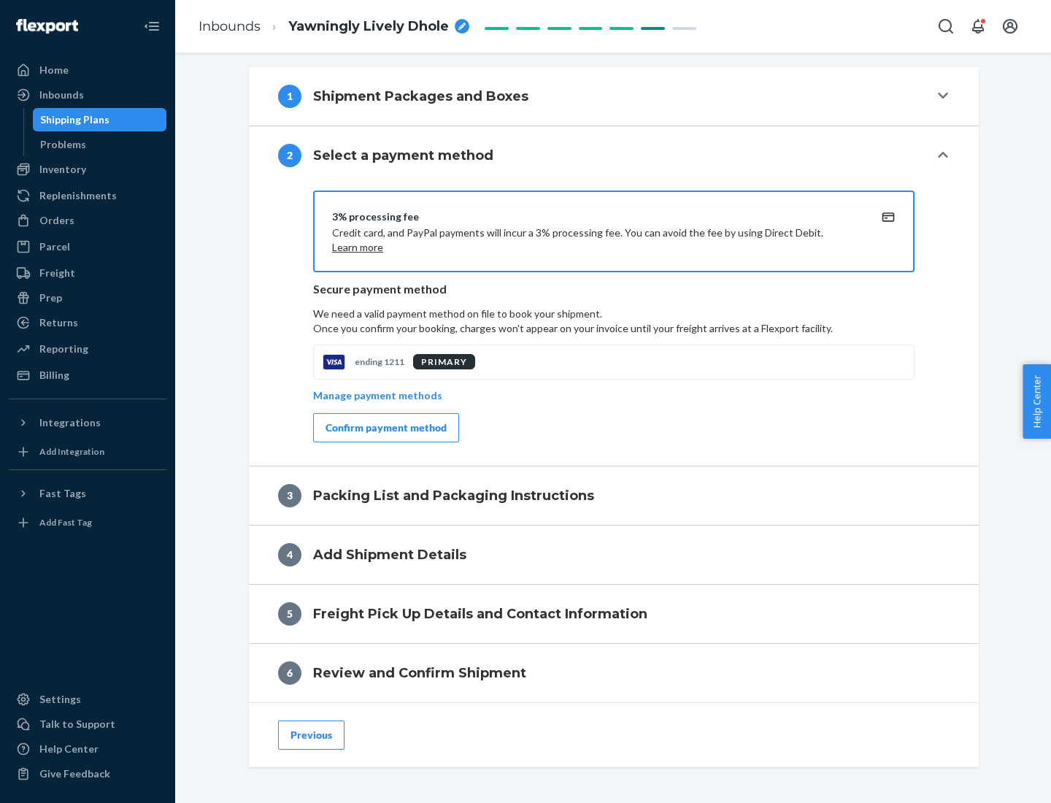
click at [385, 428] on div "Confirm payment method" at bounding box center [386, 427] width 121 height 15
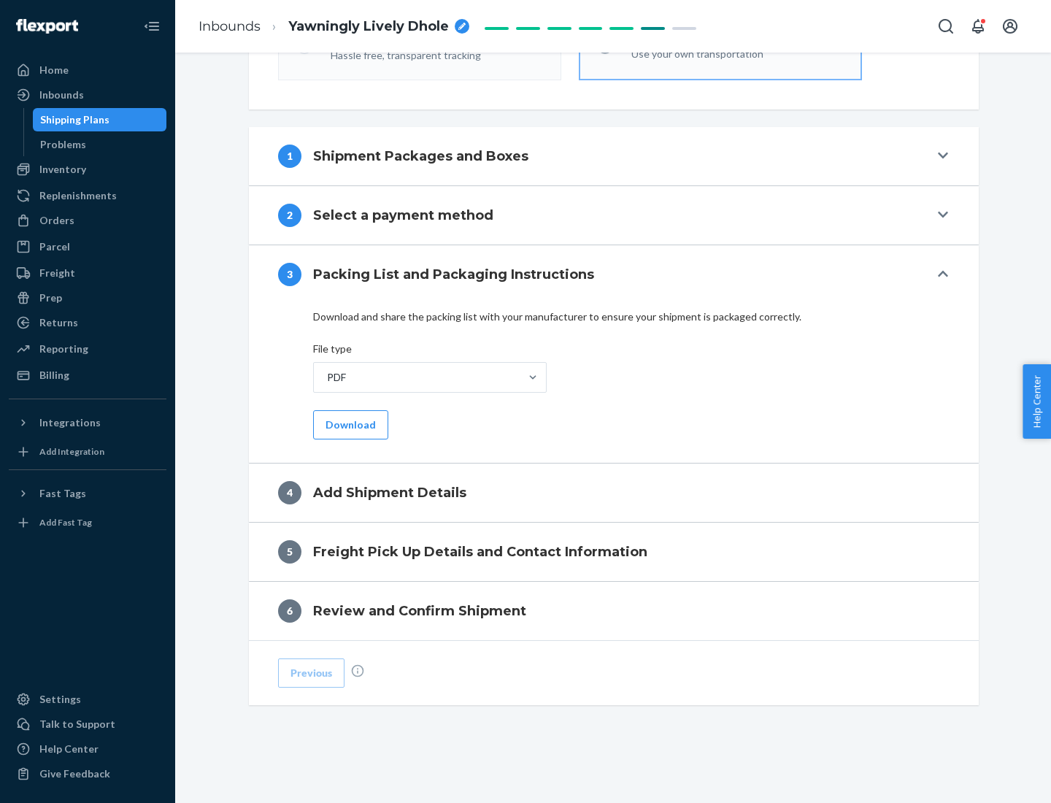
scroll to position [461, 0]
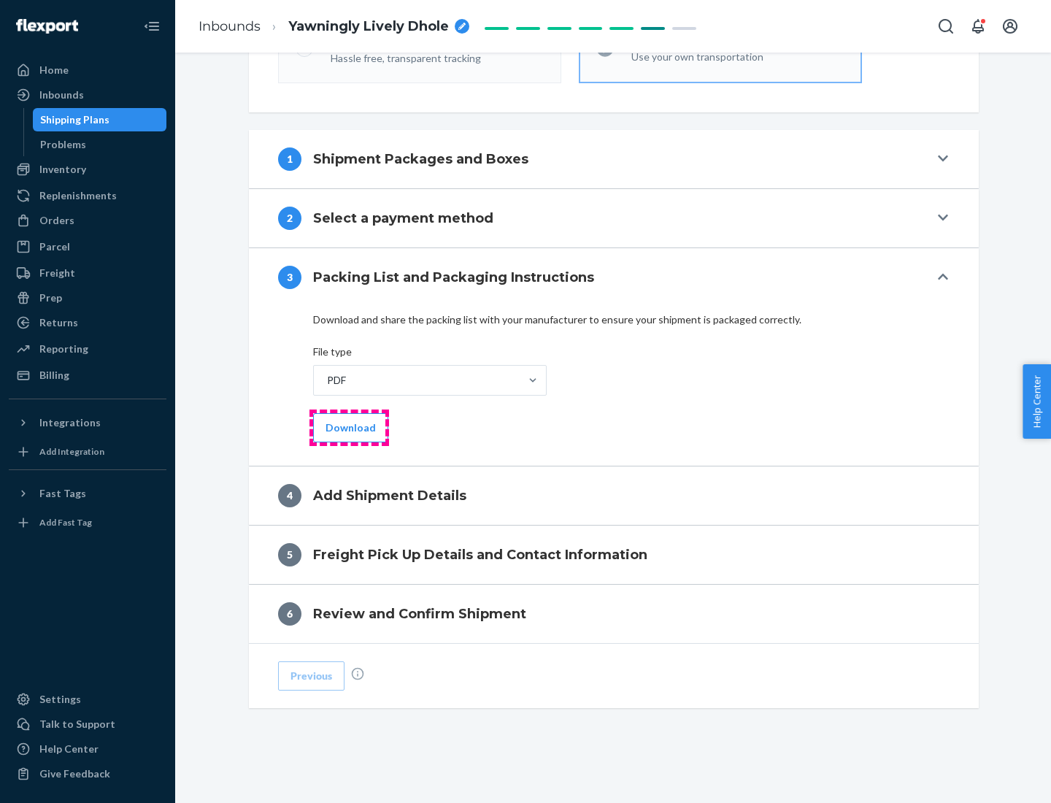
click at [349, 427] on button "Download" at bounding box center [350, 427] width 75 height 29
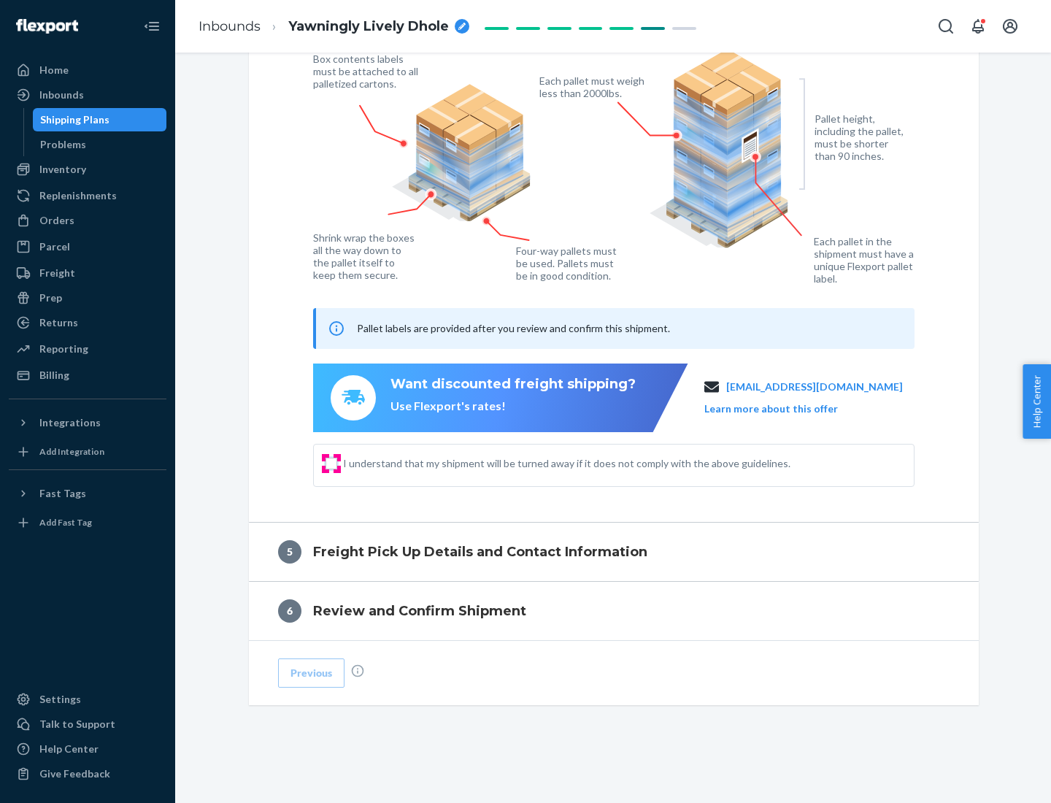
click at [331, 463] on input "I understand that my shipment will be turned away if it does not comply with th…" at bounding box center [332, 464] width 12 height 12
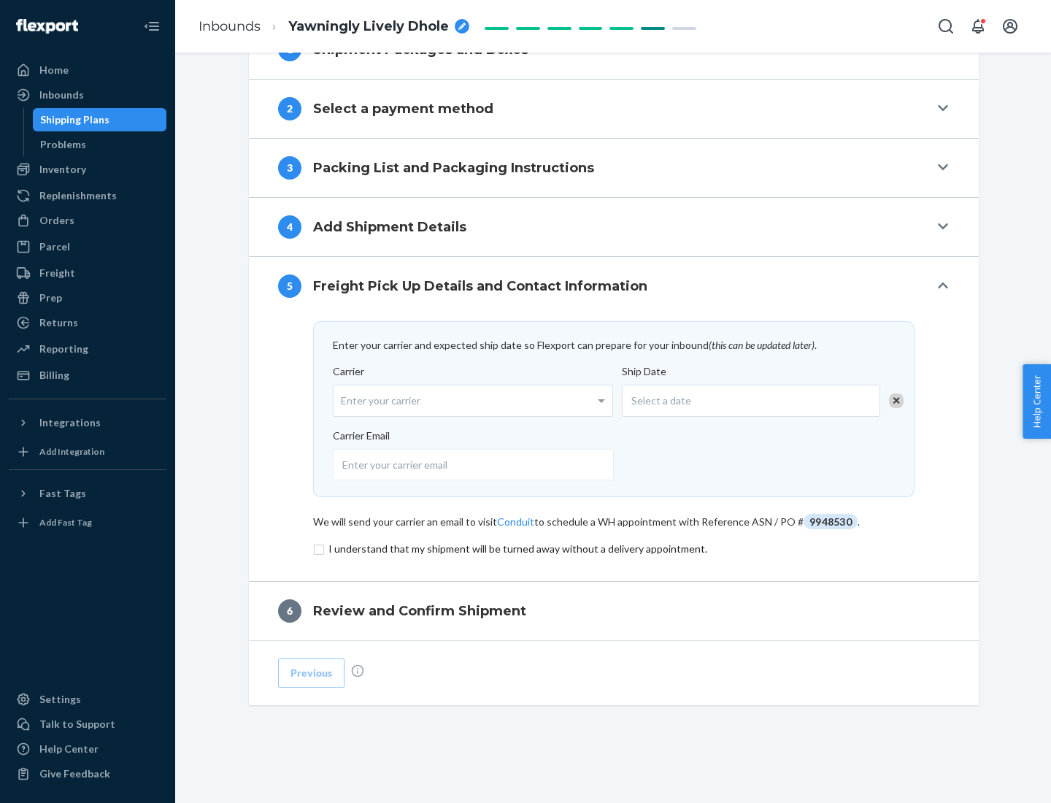
scroll to position [570, 0]
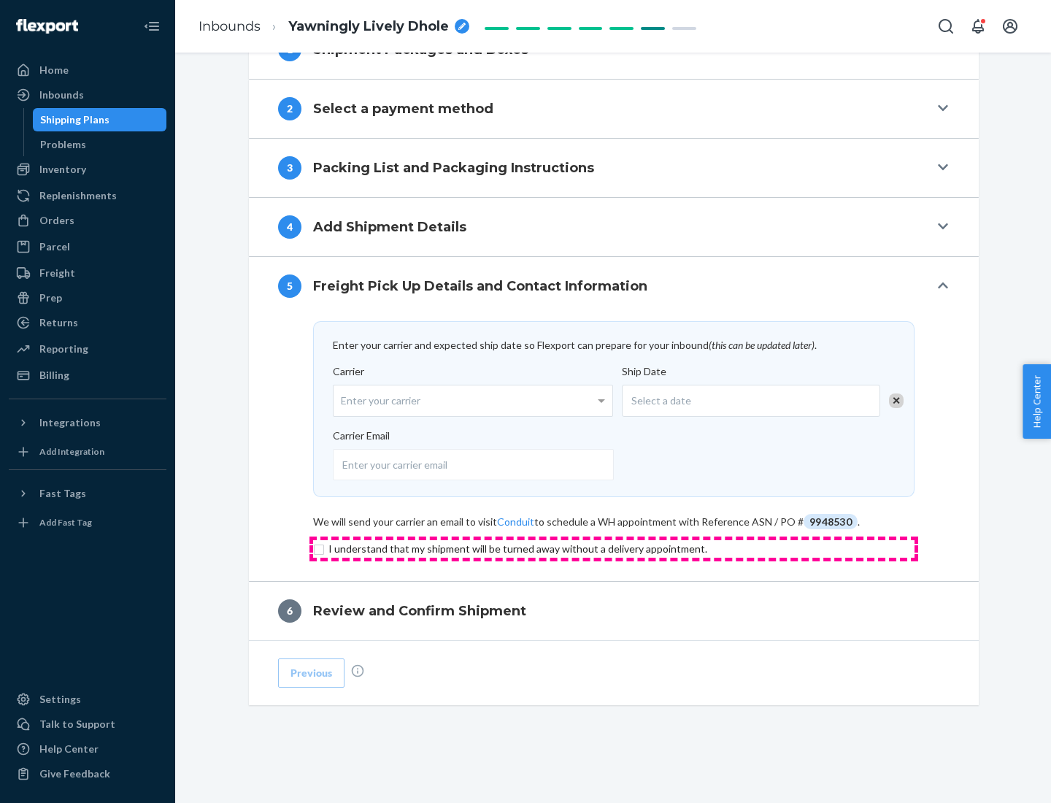
click at [614, 548] on input "checkbox" at bounding box center [613, 549] width 601 height 18
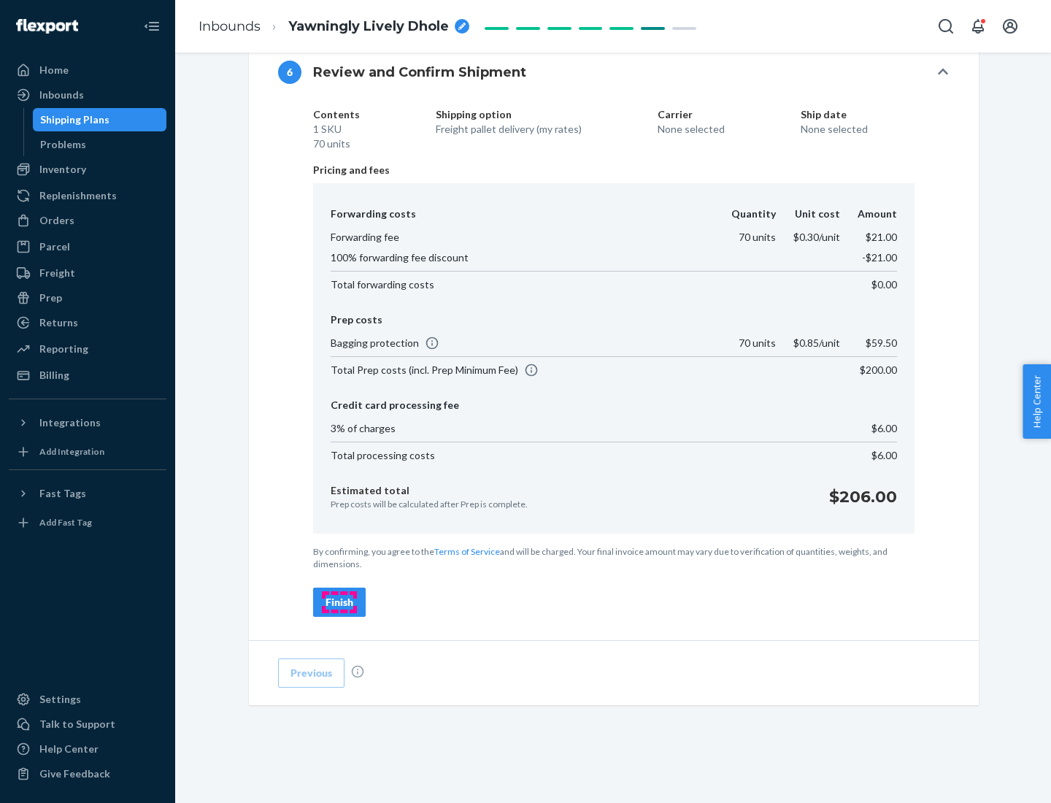
click at [339, 602] on div "Finish" at bounding box center [340, 602] width 28 height 15
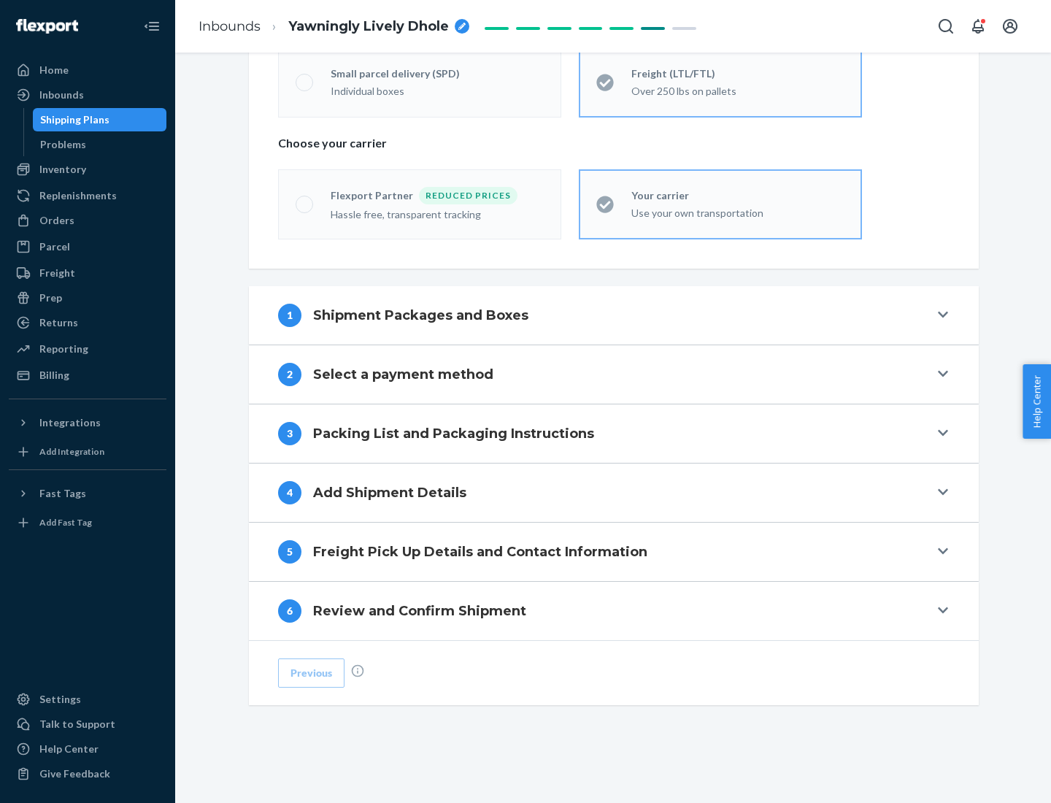
scroll to position [304, 0]
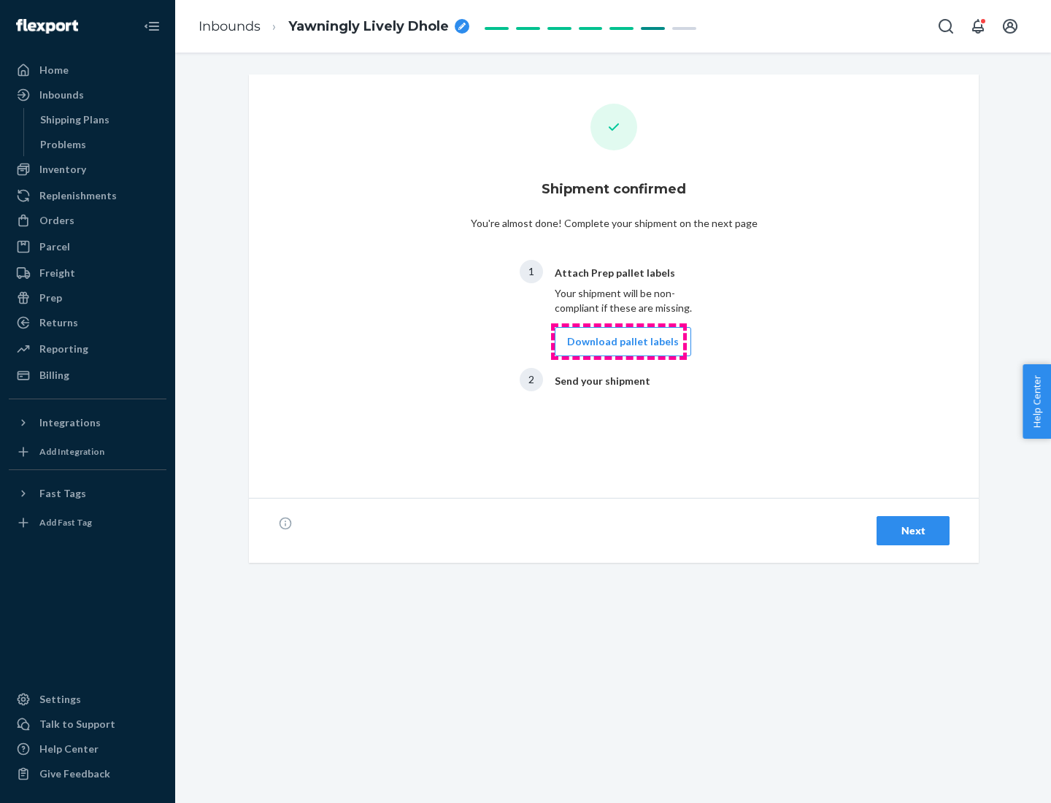
click at [619, 342] on button "Download pallet labels" at bounding box center [623, 341] width 136 height 29
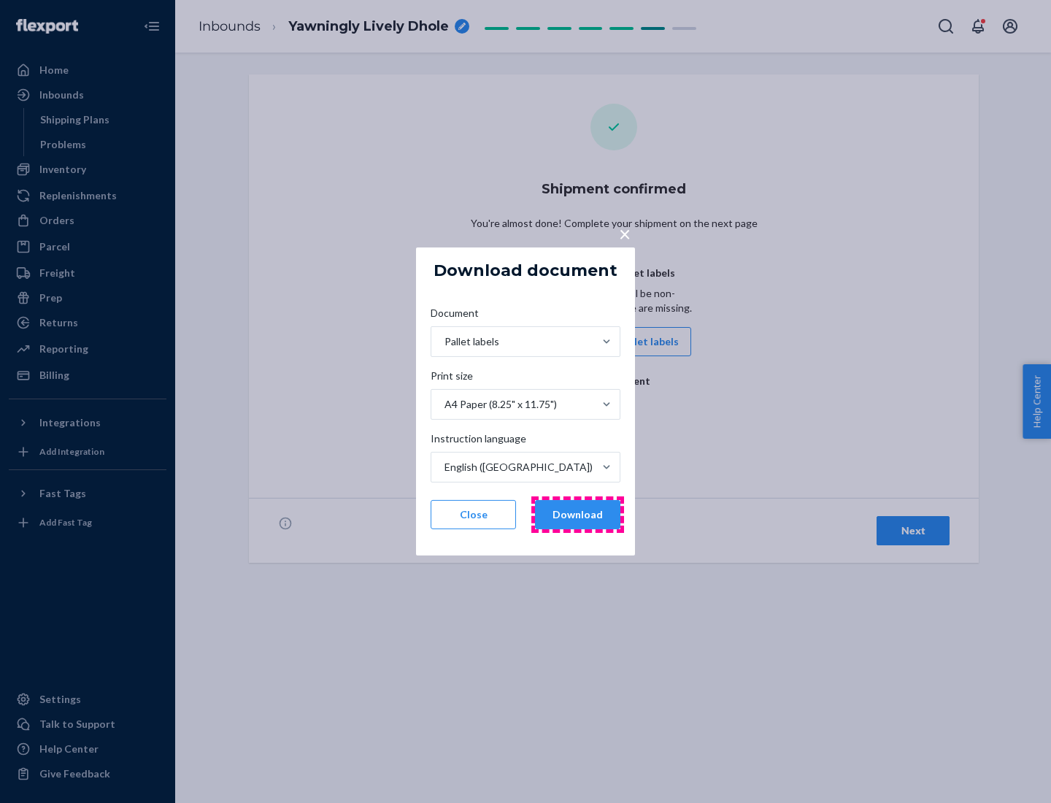
click at [577, 515] on button "Download" at bounding box center [577, 514] width 85 height 29
click at [624, 233] on span "×" at bounding box center [625, 233] width 12 height 25
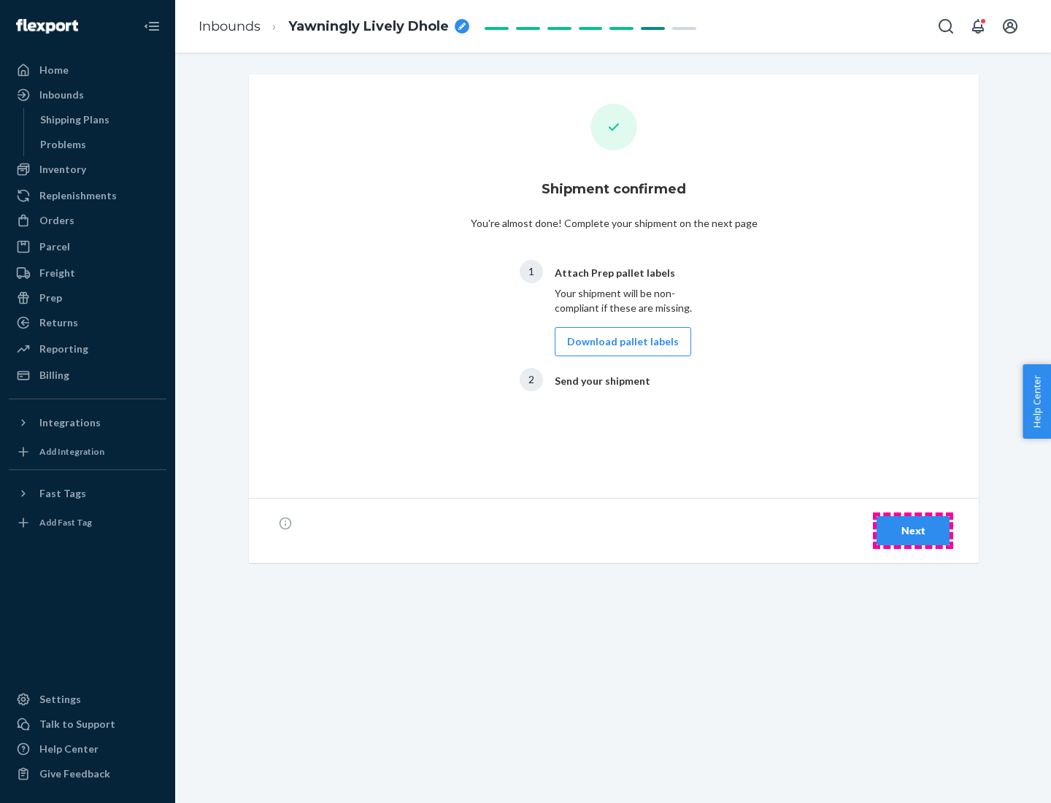
click at [913, 531] on div "Next" at bounding box center [913, 530] width 48 height 15
